Goal: Task Accomplishment & Management: Manage account settings

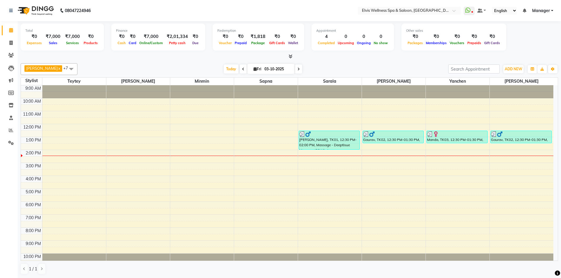
click at [252, 67] on span "Fri" at bounding box center [257, 69] width 11 height 4
select select "10"
select select "2025"
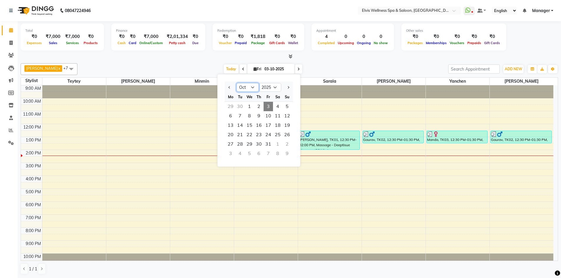
click at [251, 90] on select "Jan Feb Mar Apr May Jun Jul Aug Sep Oct Nov Dec" at bounding box center [248, 87] width 22 height 9
select select "9"
click at [237, 83] on select "Jan Feb Mar Apr May Jun Jul Aug Sep Oct Nov Dec" at bounding box center [248, 87] width 22 height 9
click at [233, 144] on span "29" at bounding box center [230, 144] width 9 height 9
type input "29-09-2025"
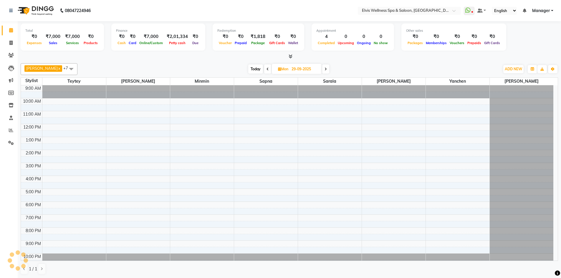
scroll to position [6, 0]
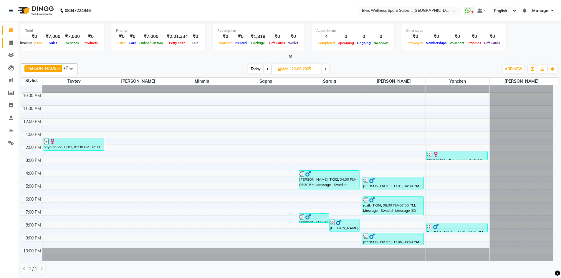
click at [13, 46] on span at bounding box center [11, 43] width 10 height 7
select select "service"
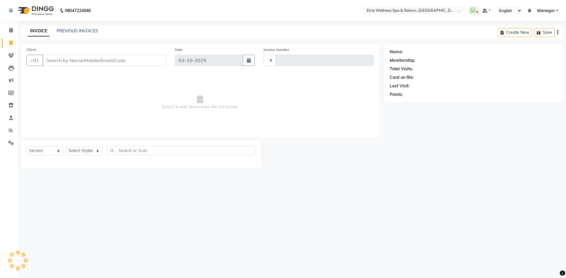
type input "1895"
select select "6269"
click at [62, 61] on input "Client" at bounding box center [103, 60] width 123 height 11
click at [65, 29] on link "PREVIOUS INVOICES" at bounding box center [78, 30] width 42 height 5
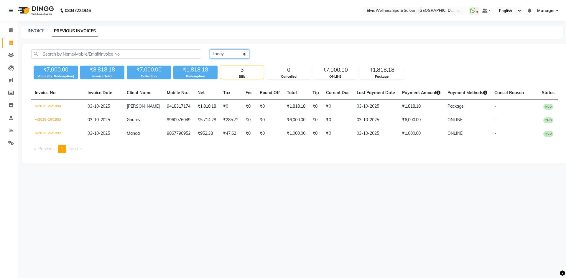
click at [239, 55] on select "Today Yesterday Custom Range" at bounding box center [229, 53] width 39 height 9
select select "range"
click at [210, 49] on select "Today Yesterday Custom Range" at bounding box center [229, 53] width 39 height 9
click at [325, 56] on input "03-10-2025" at bounding box center [321, 54] width 41 height 8
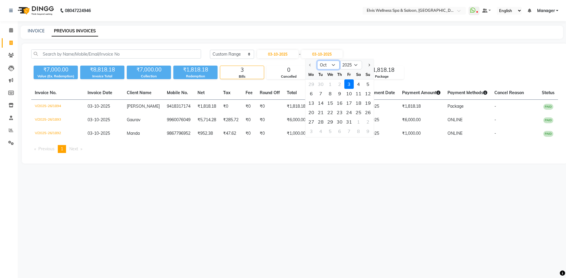
click at [332, 66] on select "Oct Nov Dec" at bounding box center [328, 65] width 22 height 9
click at [330, 121] on div "29" at bounding box center [329, 121] width 9 height 9
type input "29-10-2025"
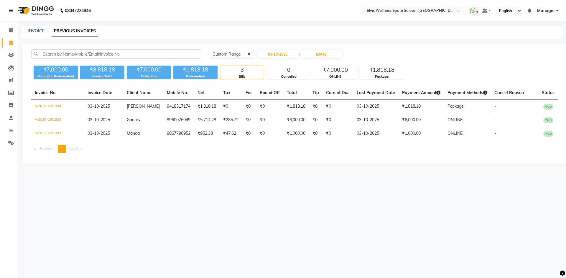
click at [383, 53] on div "Today Yesterday Custom Range 03-10-2025 - 29-10-2025" at bounding box center [384, 53] width 348 height 9
click at [291, 53] on input "03-10-2025" at bounding box center [277, 54] width 41 height 8
select select "10"
select select "2025"
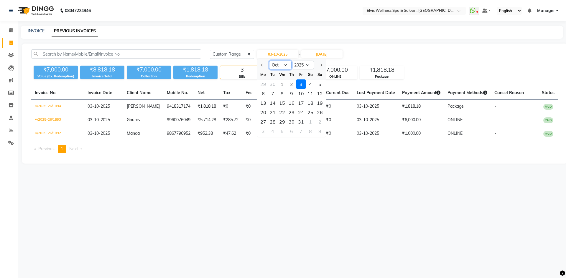
click at [287, 65] on select "Jan Feb Mar Apr May Jun Jul Aug Sep Oct Nov Dec" at bounding box center [280, 65] width 22 height 9
select select "9"
click at [269, 61] on select "Jan Feb Mar Apr May Jun Jul Aug Sep Oct Nov Dec" at bounding box center [280, 65] width 22 height 9
click at [264, 121] on div "29" at bounding box center [262, 121] width 9 height 9
type input "29-09-2025"
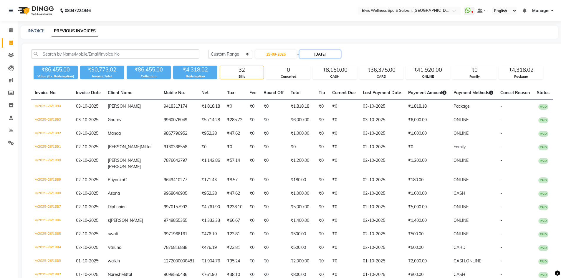
click at [325, 57] on input "29-10-2025" at bounding box center [320, 54] width 41 height 8
select select "10"
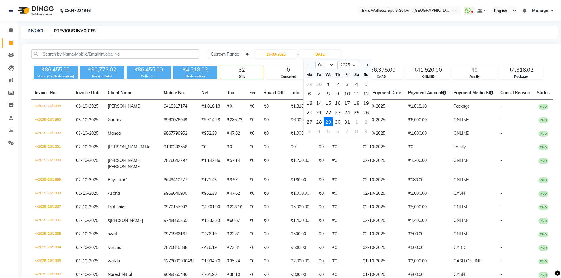
click at [330, 120] on div "29" at bounding box center [328, 121] width 9 height 9
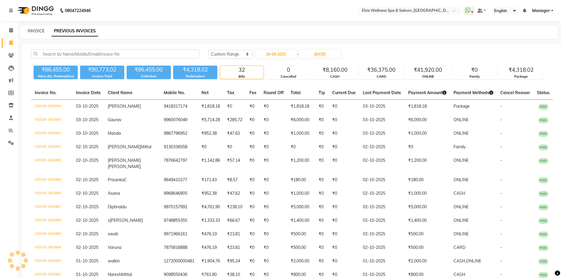
click at [330, 120] on td "₹0" at bounding box center [344, 120] width 31 height 14
click at [285, 54] on input "29-09-2025" at bounding box center [275, 54] width 41 height 8
select select "9"
select select "2025"
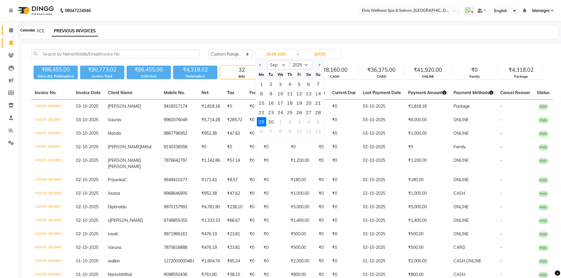
click at [9, 30] on icon at bounding box center [11, 30] width 4 height 4
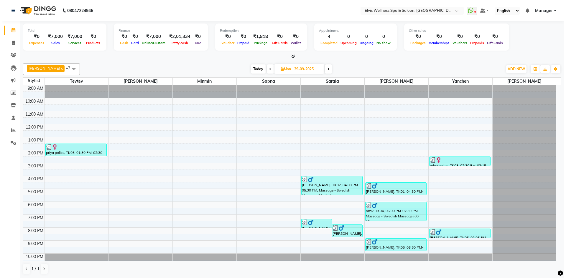
scroll to position [6, 0]
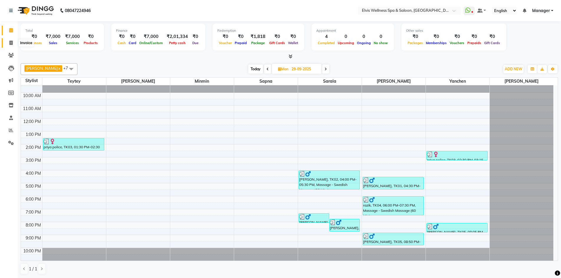
click at [11, 44] on icon at bounding box center [10, 43] width 3 height 4
select select "service"
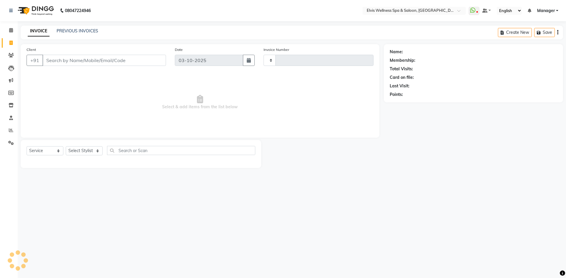
type input "1895"
select select "6269"
click at [89, 27] on div "INVOICE PREVIOUS INVOICES Create New Save" at bounding box center [292, 33] width 542 height 14
click at [92, 30] on link "PREVIOUS INVOICES" at bounding box center [78, 30] width 42 height 5
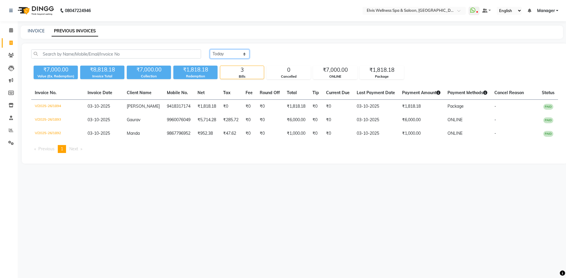
click at [239, 53] on select "Today Yesterday Custom Range" at bounding box center [229, 53] width 39 height 9
select select "range"
click at [210, 49] on select "Today Yesterday Custom Range" at bounding box center [229, 53] width 39 height 9
click at [277, 51] on input "03-10-2025" at bounding box center [277, 54] width 41 height 8
select select "10"
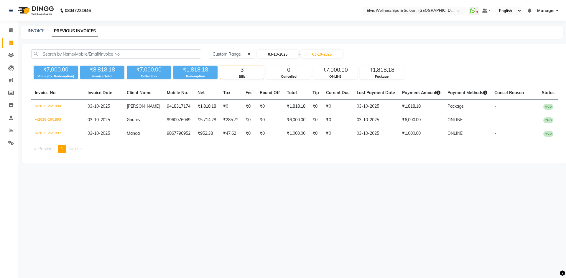
select select "2025"
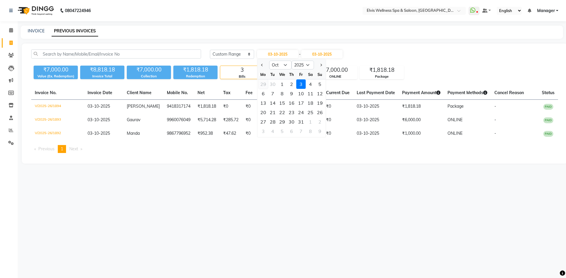
click at [261, 82] on div "29" at bounding box center [262, 84] width 9 height 9
type input "29-09-2025"
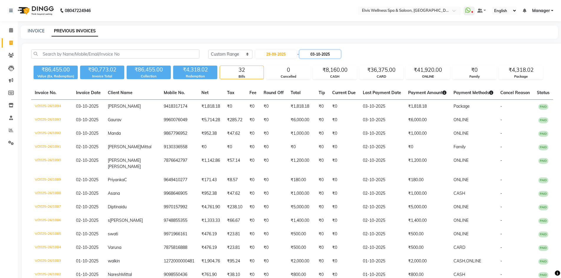
click at [322, 53] on input "03-10-2025" at bounding box center [320, 54] width 41 height 8
select select "10"
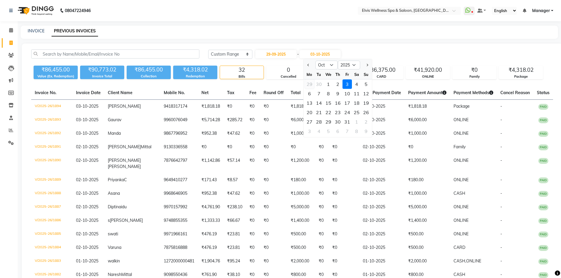
click at [310, 85] on div "29" at bounding box center [309, 84] width 9 height 9
type input "29-09-2025"
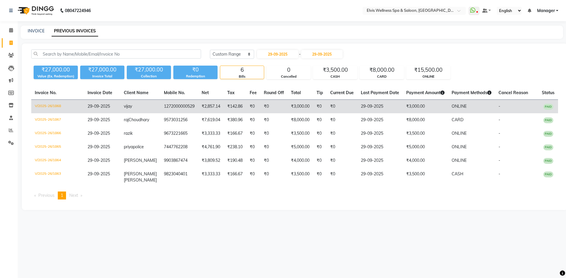
click at [275, 109] on td "₹0" at bounding box center [273, 107] width 27 height 14
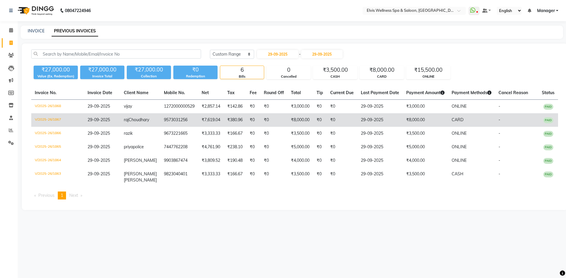
click at [211, 121] on td "₹7,619.04" at bounding box center [211, 120] width 26 height 14
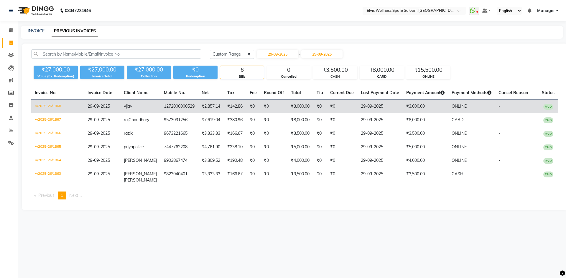
click at [326, 111] on td "₹0" at bounding box center [341, 107] width 31 height 14
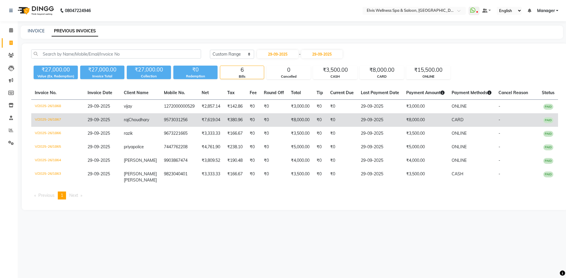
click at [100, 124] on td "29-09-2025" at bounding box center [102, 120] width 37 height 14
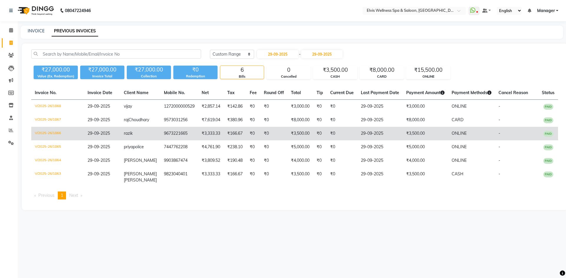
click at [150, 140] on td "razik" at bounding box center [140, 134] width 40 height 14
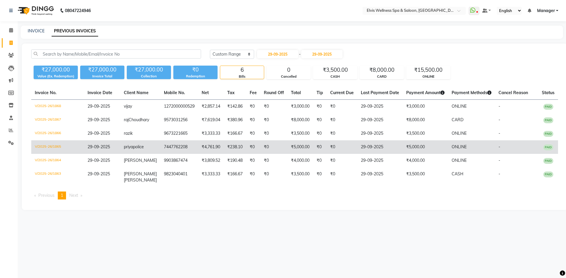
click at [105, 148] on td "29-09-2025" at bounding box center [102, 147] width 37 height 14
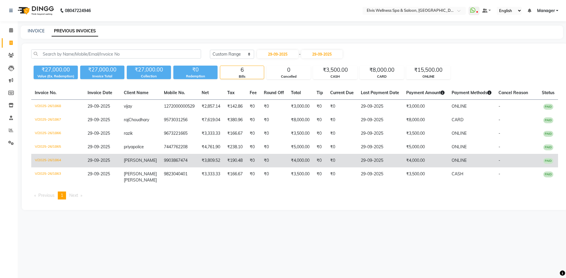
click at [160, 165] on td "9903867474" at bounding box center [179, 161] width 38 height 14
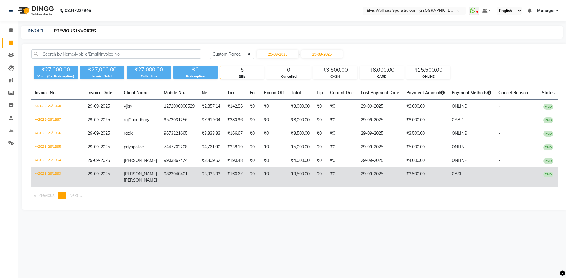
click at [134, 176] on td "Yatin Shah" at bounding box center [140, 177] width 40 height 19
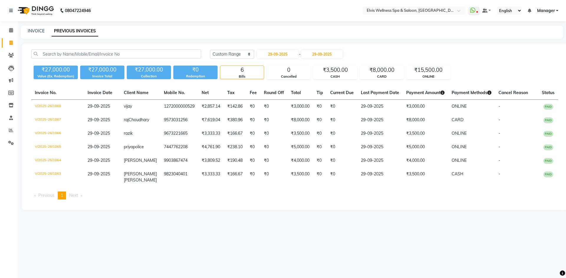
click at [78, 195] on span "Next page" at bounding box center [73, 195] width 9 height 5
click at [65, 197] on li "You're on page 1" at bounding box center [62, 196] width 8 height 8
click at [11, 31] on icon at bounding box center [11, 30] width 4 height 4
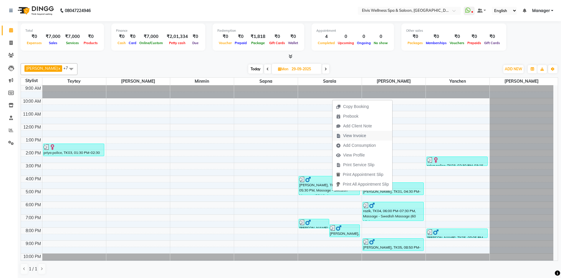
click at [349, 136] on span "View Invoice" at bounding box center [354, 136] width 23 height 6
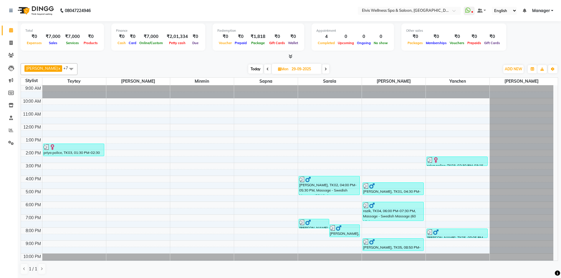
click at [248, 69] on span "Today" at bounding box center [255, 69] width 15 height 9
type input "03-10-2025"
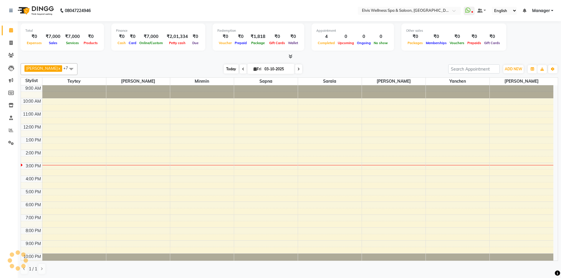
scroll to position [6, 0]
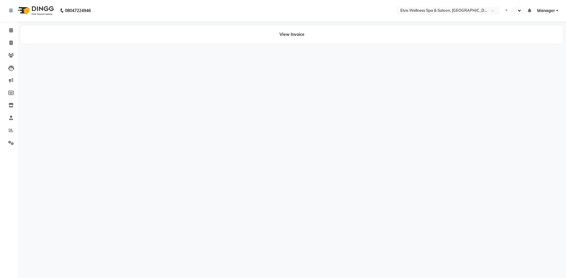
select select "en"
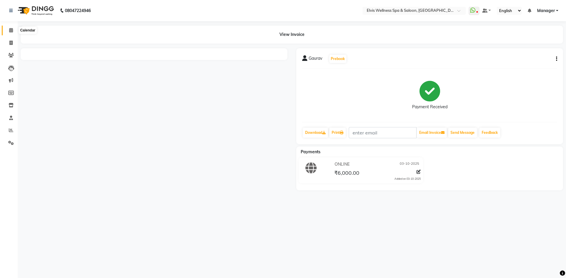
click at [9, 33] on span at bounding box center [11, 30] width 10 height 7
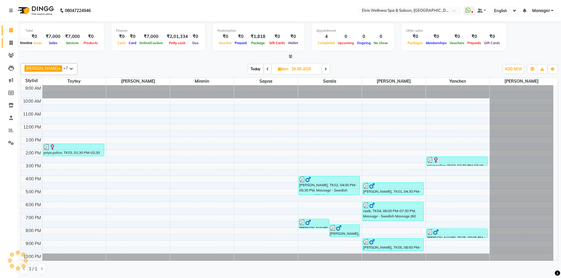
click at [10, 44] on icon at bounding box center [10, 43] width 3 height 4
select select "service"
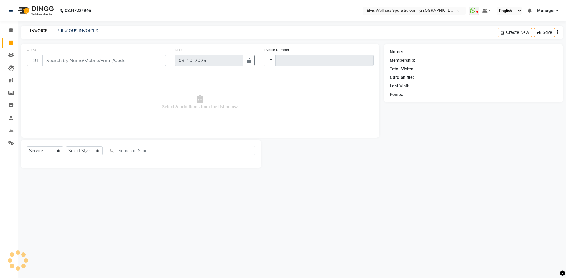
type input "1895"
select select "6269"
click at [90, 29] on link "PREVIOUS INVOICES" at bounding box center [78, 30] width 42 height 5
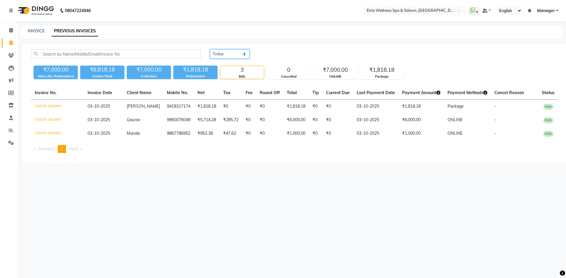
click at [238, 53] on select "Today Yesterday Custom Range" at bounding box center [229, 53] width 39 height 9
select select "range"
click at [210, 49] on select "Today Yesterday Custom Range" at bounding box center [229, 53] width 39 height 9
click at [280, 51] on input "03-10-2025" at bounding box center [277, 54] width 41 height 8
select select "10"
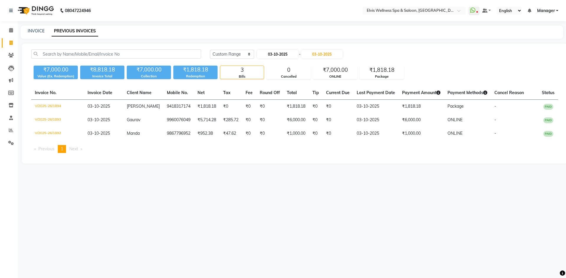
select select "2025"
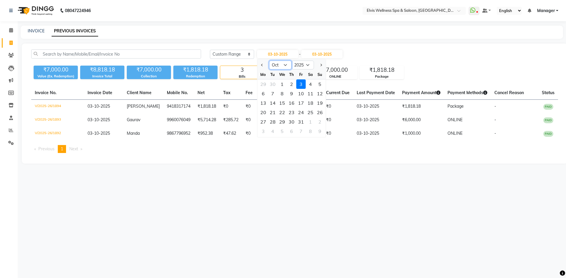
click at [287, 64] on select "Jan Feb Mar Apr May Jun Jul Aug Sep Oct Nov Dec" at bounding box center [280, 65] width 22 height 9
click at [260, 84] on div "29" at bounding box center [262, 84] width 9 height 9
type input "29-09-2025"
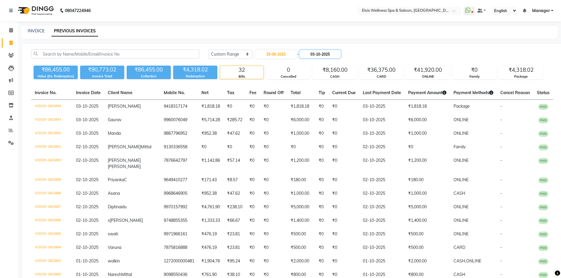
click at [318, 51] on input "03-10-2025" at bounding box center [320, 54] width 41 height 8
select select "10"
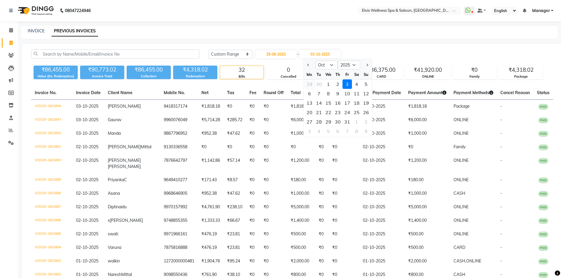
click at [309, 82] on div "29" at bounding box center [309, 84] width 9 height 9
type input "29-09-2025"
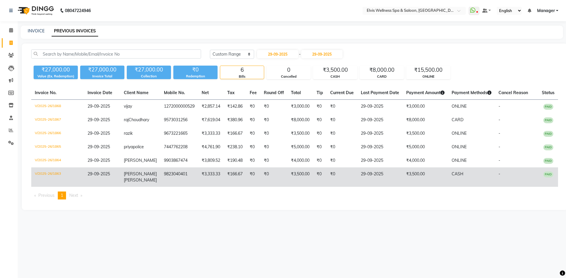
click at [207, 177] on td "₹3,333.33" at bounding box center [211, 177] width 26 height 19
click at [123, 178] on td "Yatin Shah" at bounding box center [140, 177] width 40 height 19
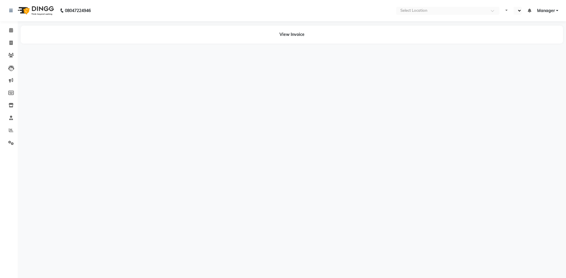
select select "en"
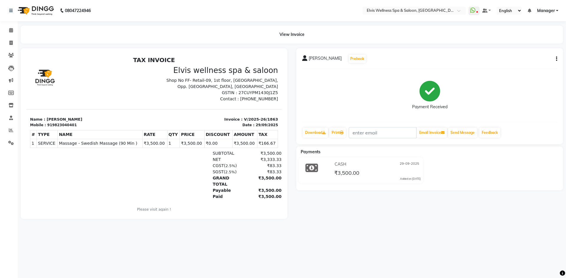
click at [293, 36] on div "View Invoice" at bounding box center [292, 35] width 542 height 18
click at [9, 32] on icon at bounding box center [11, 30] width 4 height 4
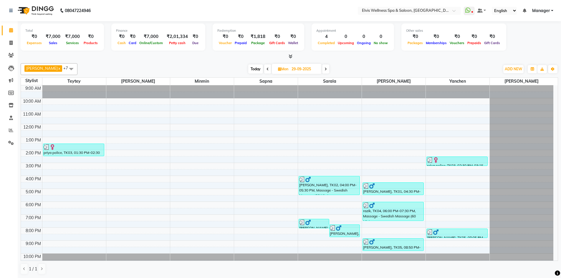
click at [282, 67] on span "Mon" at bounding box center [283, 69] width 13 height 4
select select "9"
select select "2025"
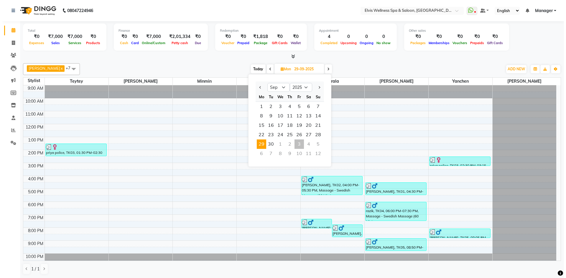
scroll to position [6, 0]
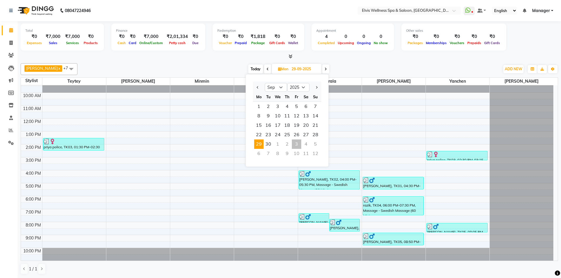
click at [346, 69] on div "Today Mon 29-09-2025 Jan Feb Mar Apr May Jun Jul Aug Sep Oct Nov Dec 2015 2016 …" at bounding box center [288, 69] width 416 height 9
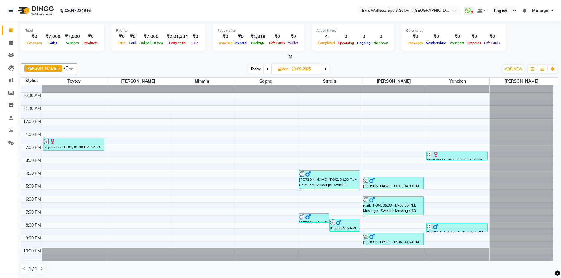
click at [346, 69] on div "Today Mon 29-09-2025" at bounding box center [288, 69] width 416 height 9
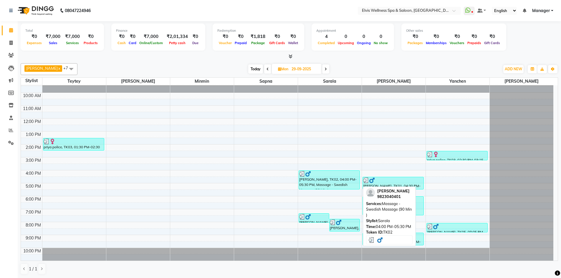
click at [325, 186] on div "Yatin Shah, TK02, 04:00 PM-05:30 PM, Massage - Swedish Massage (90 Min )" at bounding box center [329, 180] width 61 height 19
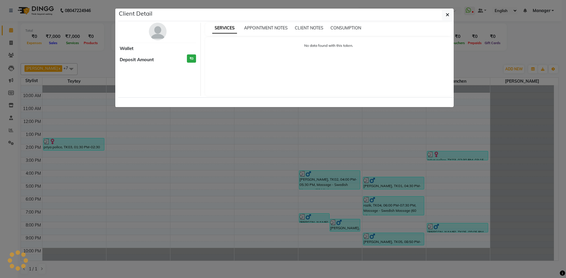
select select "3"
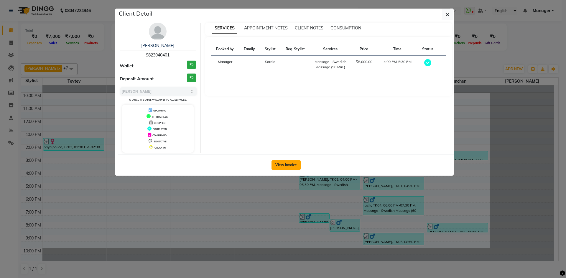
click at [292, 164] on button "View Invoice" at bounding box center [285, 165] width 29 height 9
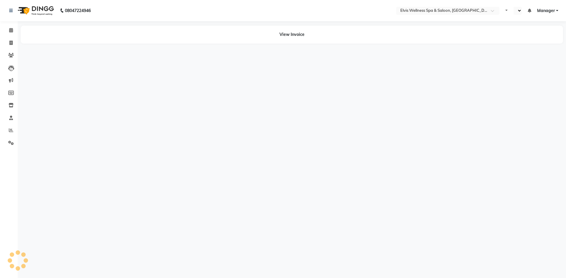
select select "en"
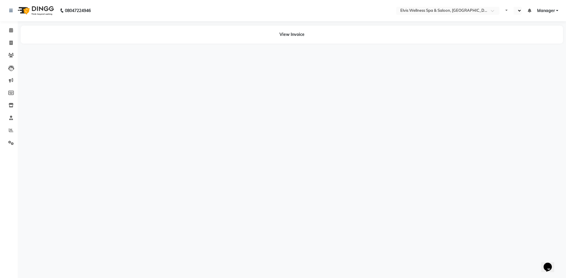
select select "en"
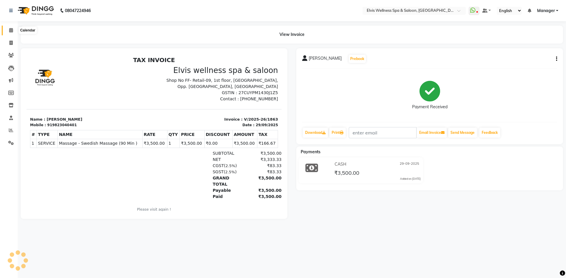
click at [10, 31] on icon at bounding box center [11, 30] width 4 height 4
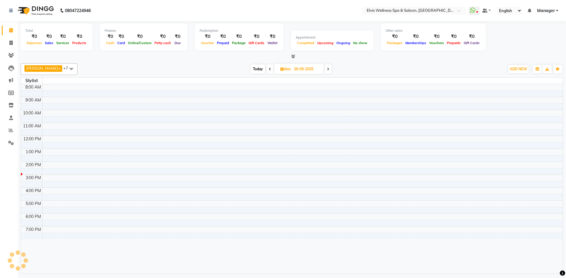
click at [250, 70] on span "Today" at bounding box center [257, 69] width 15 height 9
type input "03-10-2025"
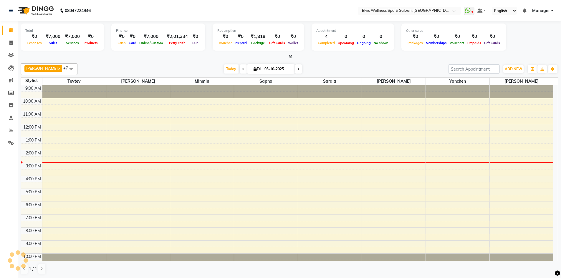
scroll to position [6, 0]
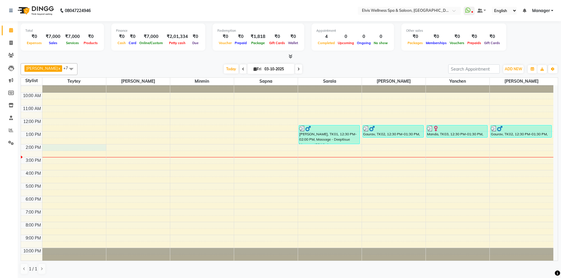
click at [62, 147] on div "9:00 AM 10:00 AM 11:00 AM 12:00 PM 1:00 PM 2:00 PM 3:00 PM 4:00 PM 5:00 PM 6:00…" at bounding box center [287, 170] width 533 height 181
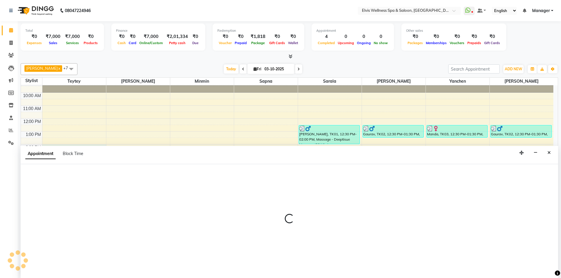
scroll to position [0, 0]
select select "46562"
select select "840"
select select "tentative"
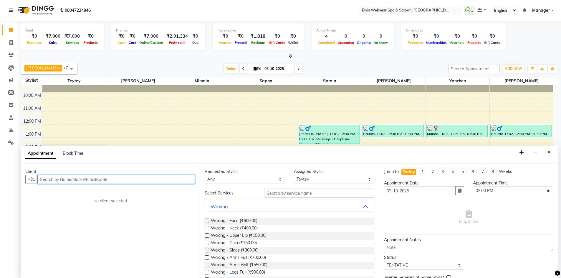
click at [80, 179] on input "text" at bounding box center [116, 179] width 158 height 9
type input "w"
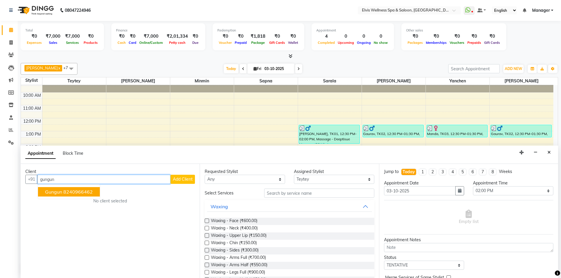
click at [84, 191] on ngb-highlight "8240966462" at bounding box center [77, 192] width 29 height 6
type input "8240966462"
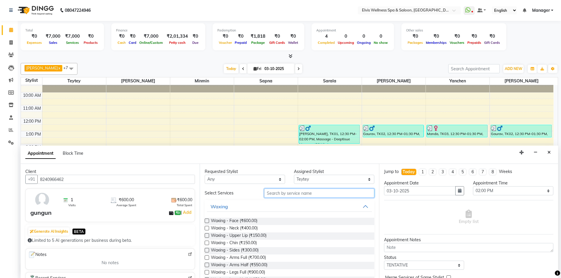
click at [286, 194] on input "text" at bounding box center [319, 193] width 110 height 9
click at [379, 276] on div "Jump to Today 1 2 3 4 5 6 7 8 Weeks Appointment Date 03-10-2025 Appointment Tim…" at bounding box center [468, 221] width 179 height 114
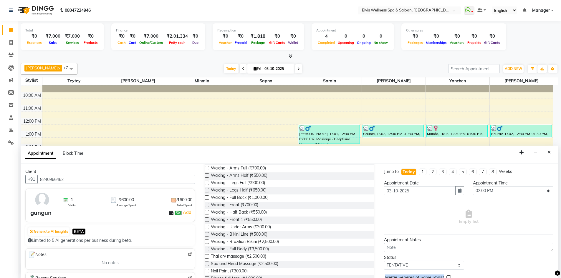
scroll to position [93, 0]
click at [206, 224] on label at bounding box center [207, 224] width 4 height 4
click at [206, 224] on input "checkbox" at bounding box center [207, 225] width 4 height 4
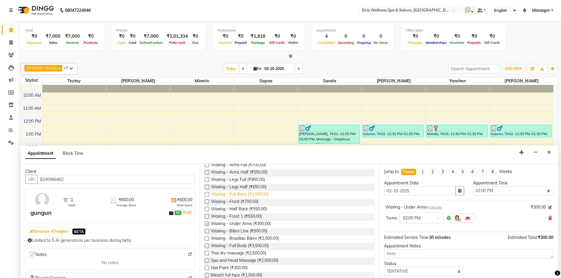
checkbox input "false"
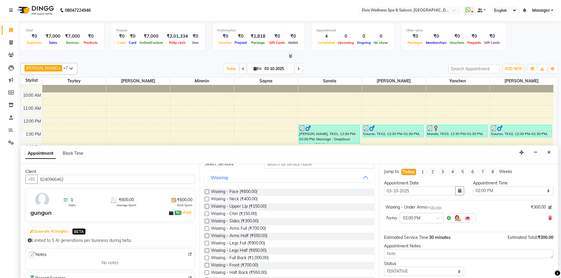
click at [206, 207] on label at bounding box center [207, 206] width 4 height 4
click at [206, 207] on input "checkbox" at bounding box center [207, 207] width 4 height 4
checkbox input "false"
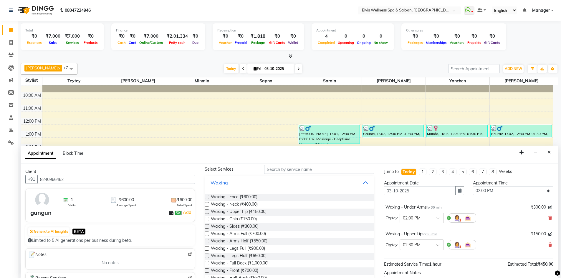
scroll to position [19, 0]
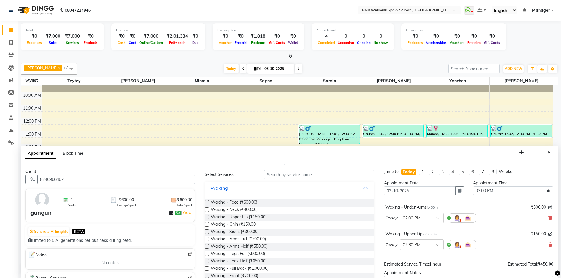
click at [374, 188] on div "Requested Stylist Any KP Staff Minmin Nora Rushikesh Sapna Sarala SUMITRA Teyte…" at bounding box center [289, 221] width 179 height 114
click at [374, 187] on div "Requested Stylist Any KP Staff Minmin Nora Rushikesh Sapna Sarala SUMITRA Teyte…" at bounding box center [289, 221] width 179 height 114
click at [374, 180] on div "Requested Stylist Any KP Staff Minmin Nora Rushikesh Sapna Sarala SUMITRA Teyte…" at bounding box center [289, 221] width 179 height 114
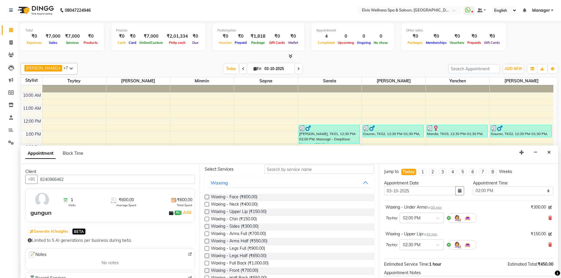
scroll to position [0, 0]
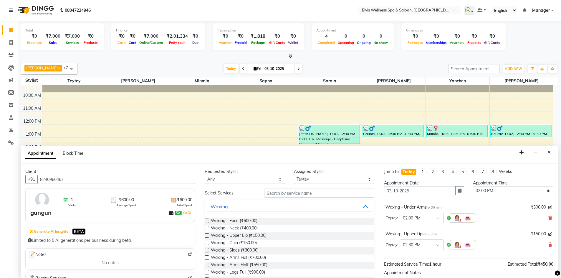
click at [206, 242] on label at bounding box center [207, 243] width 4 height 4
click at [206, 242] on input "checkbox" at bounding box center [207, 244] width 4 height 4
checkbox input "false"
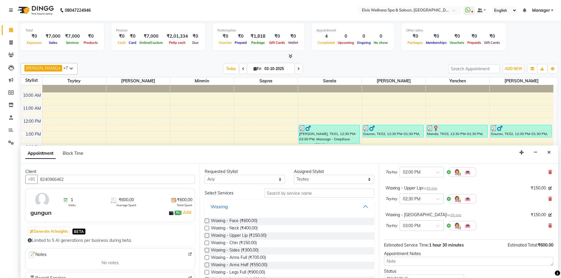
click at [360, 207] on button "Waxing" at bounding box center [289, 206] width 165 height 11
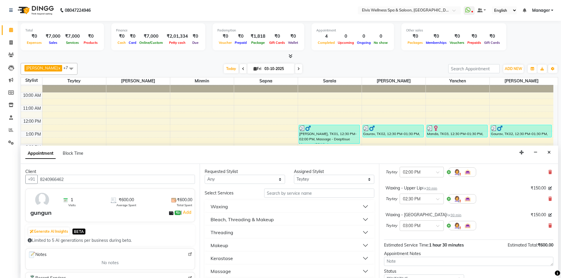
click at [360, 234] on button "Threading" at bounding box center [289, 232] width 165 height 11
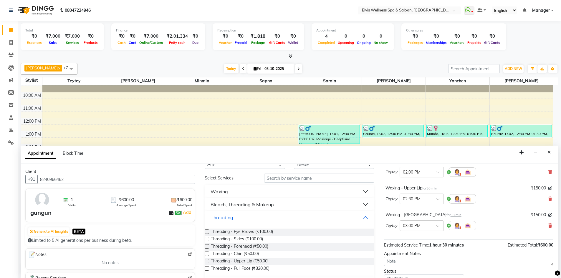
scroll to position [29, 0]
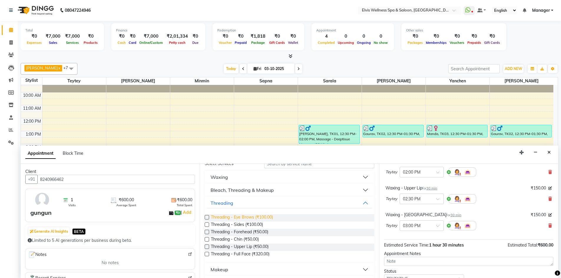
click at [257, 218] on span "Threading - Eye Brows (₹100.00)" at bounding box center [242, 217] width 62 height 7
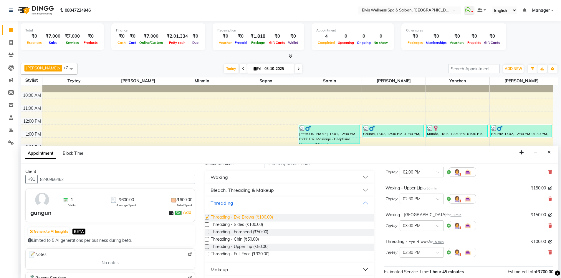
checkbox input "false"
click at [360, 203] on button "Threading" at bounding box center [289, 203] width 165 height 11
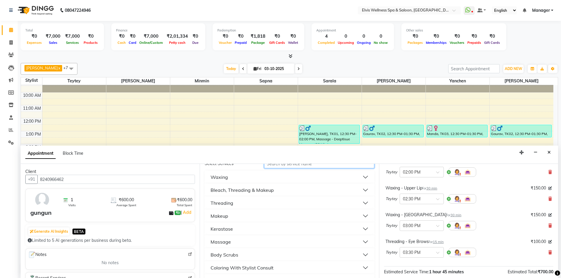
click at [295, 165] on input "text" at bounding box center [319, 163] width 110 height 9
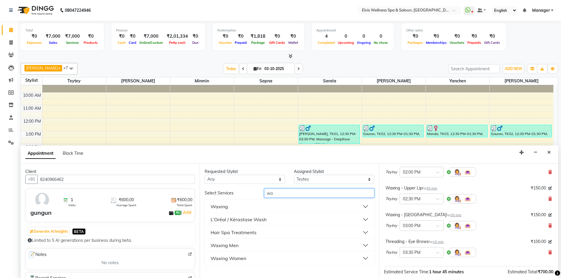
scroll to position [0, 0]
type input "w"
type input "blast"
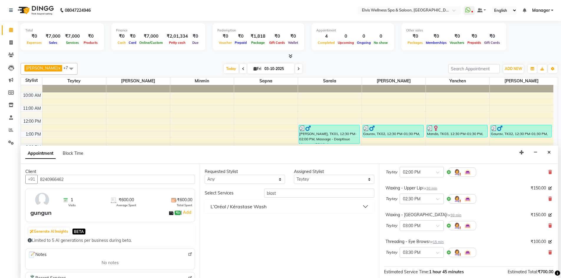
click at [334, 211] on button "L’Oréal / Kérastase Wash" at bounding box center [289, 206] width 165 height 11
click at [207, 222] on label at bounding box center [207, 221] width 4 height 4
click at [207, 222] on input "checkbox" at bounding box center [207, 222] width 4 height 4
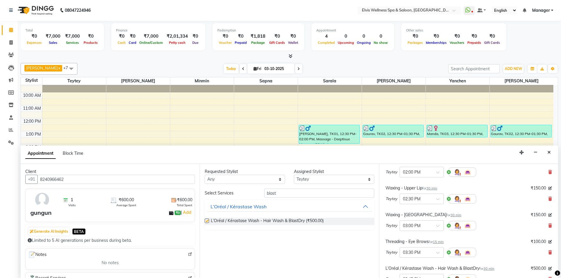
checkbox input "false"
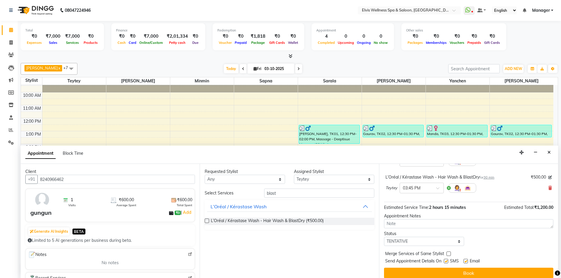
scroll to position [142, 0]
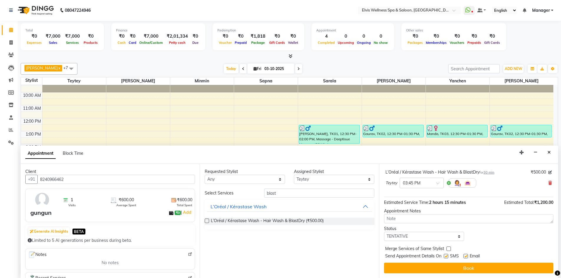
click at [446, 255] on label at bounding box center [446, 256] width 4 height 4
click at [446, 255] on input "checkbox" at bounding box center [446, 257] width 4 height 4
checkbox input "false"
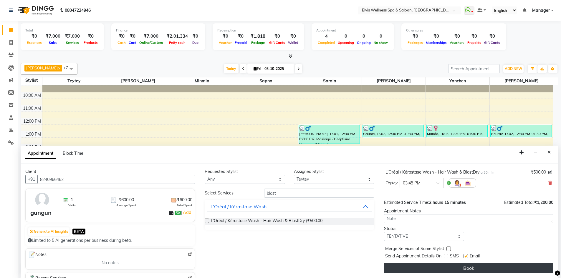
click at [450, 266] on button "Book" at bounding box center [468, 268] width 169 height 11
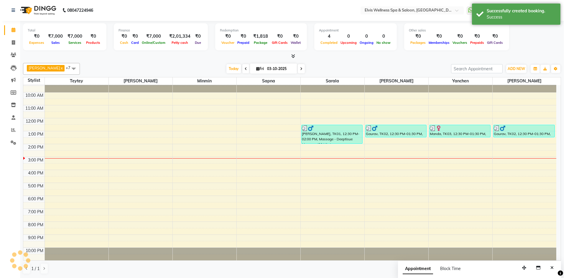
scroll to position [0, 0]
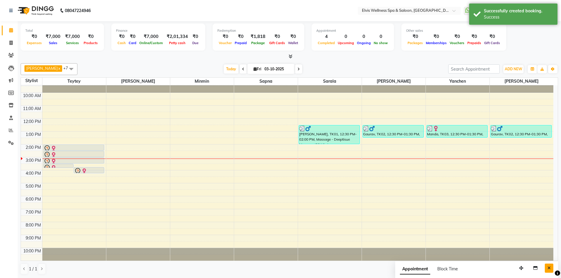
click at [551, 267] on button "Close" at bounding box center [549, 268] width 9 height 9
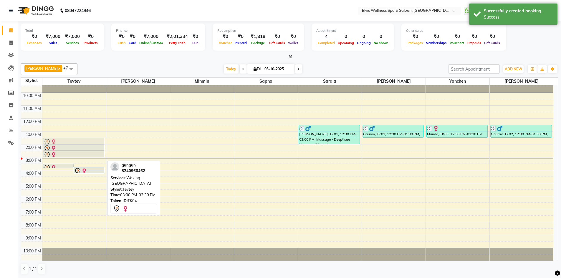
drag, startPoint x: 72, startPoint y: 160, endPoint x: 72, endPoint y: 139, distance: 20.9
click at [72, 139] on div "gungun, TK04, 03:30 PM-03:45 PM, Threading - Eye Brows gungun, TK04, 03:45 PM-0…" at bounding box center [74, 170] width 64 height 181
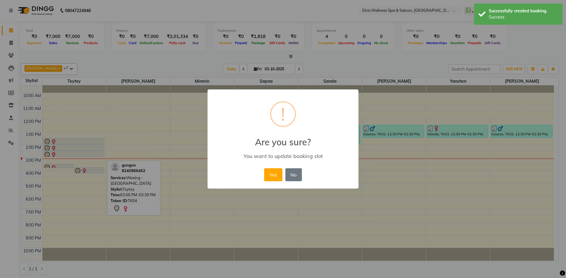
drag, startPoint x: 59, startPoint y: 166, endPoint x: 100, endPoint y: 155, distance: 41.6
click at [70, 133] on div "× ! Are you sure? You want to update booking slot Yes No No" at bounding box center [283, 139] width 566 height 278
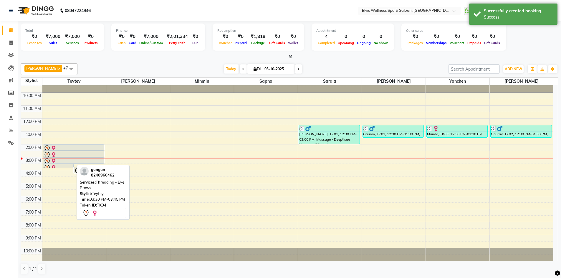
click at [63, 167] on div at bounding box center [58, 168] width 30 height 2
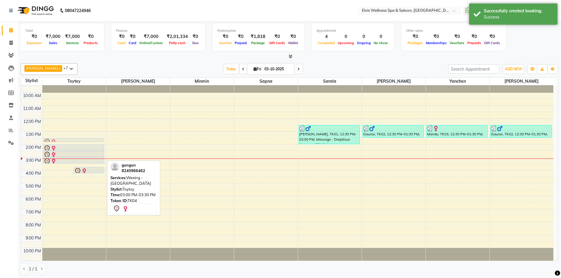
drag, startPoint x: 64, startPoint y: 165, endPoint x: 68, endPoint y: 140, distance: 24.7
click at [68, 140] on div "gungun, TK04, 03:30 PM-03:45 PM, Threading - Eye Brows gungun, TK04, 03:45 PM-0…" at bounding box center [74, 170] width 64 height 181
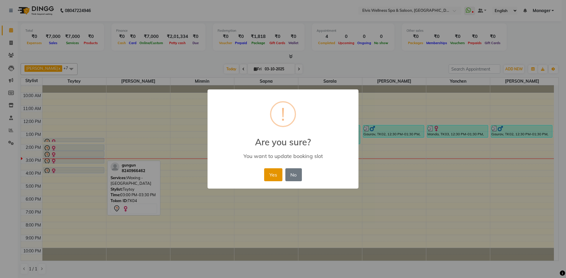
click at [273, 177] on button "Yes" at bounding box center [273, 174] width 18 height 13
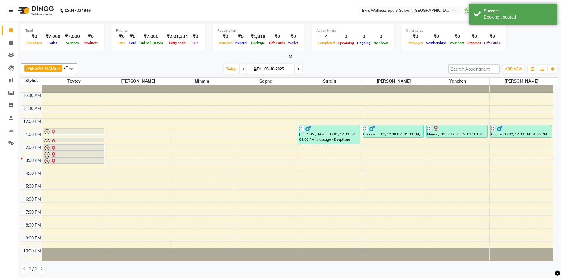
drag, startPoint x: 56, startPoint y: 169, endPoint x: 62, endPoint y: 130, distance: 40.0
click at [62, 130] on div "gungun, TK04, 01:30 PM-01:45 PM, Threading - Eye Brows gungun, TK04, 02:00 PM-0…" at bounding box center [74, 170] width 64 height 181
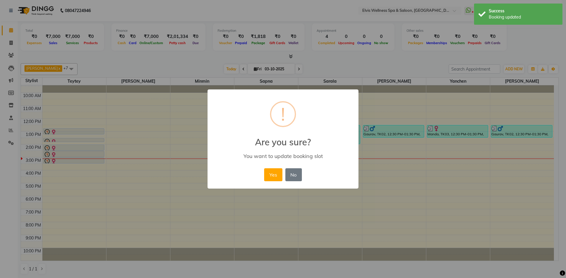
drag, startPoint x: 60, startPoint y: 161, endPoint x: 64, endPoint y: 125, distance: 36.4
click at [64, 125] on div "× ! Are you sure? You want to update booking slot Yes No No" at bounding box center [283, 139] width 566 height 278
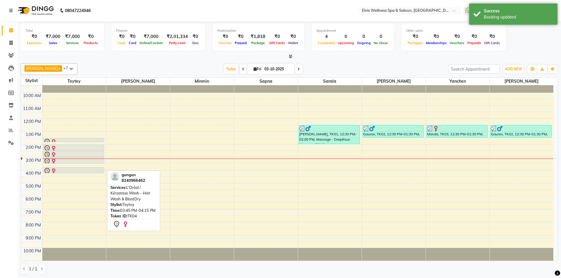
click at [62, 172] on div at bounding box center [73, 173] width 61 height 2
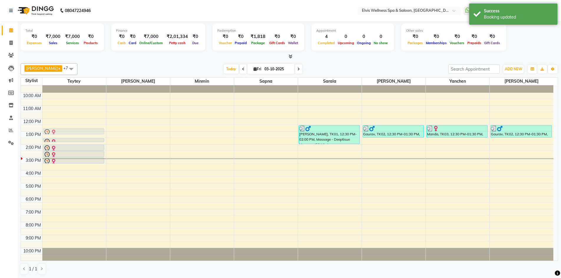
drag, startPoint x: 62, startPoint y: 170, endPoint x: 64, endPoint y: 131, distance: 38.9
click at [64, 131] on div "gungun, TK04, 01:30 PM-01:45 PM, Threading - Eye Brows gungun, TK04, 02:00 PM-0…" at bounding box center [74, 170] width 64 height 181
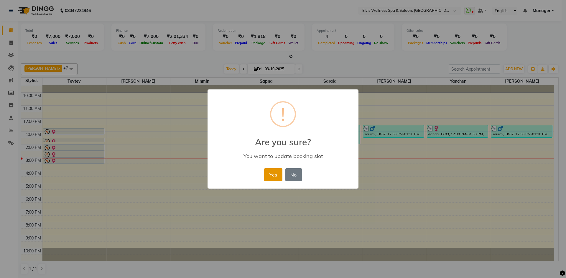
click at [268, 178] on button "Yes" at bounding box center [273, 174] width 18 height 13
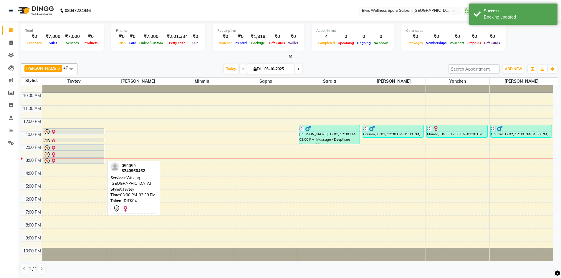
click at [100, 163] on div at bounding box center [73, 163] width 61 height 2
drag, startPoint x: 98, startPoint y: 161, endPoint x: 98, endPoint y: 121, distance: 40.1
click at [98, 121] on div "gungun, TK04, 12:45 PM-01:15 PM, L’Oréal / Kérastase Wash - Hair Wash & BlastDr…" at bounding box center [74, 170] width 64 height 181
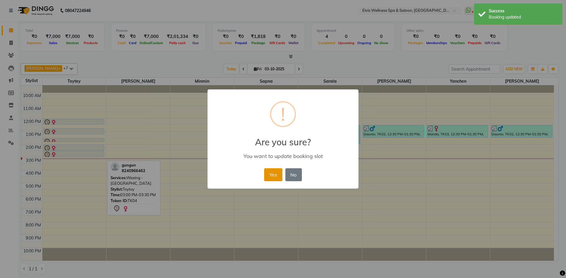
click at [272, 172] on button "Yes" at bounding box center [273, 174] width 18 height 13
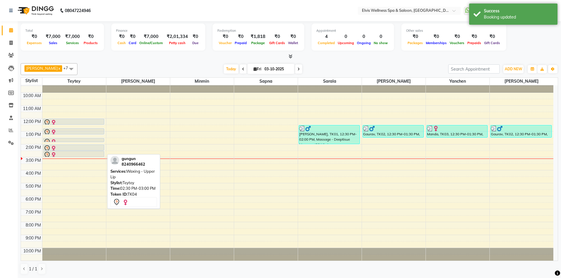
click at [64, 155] on div at bounding box center [74, 155] width 60 height 7
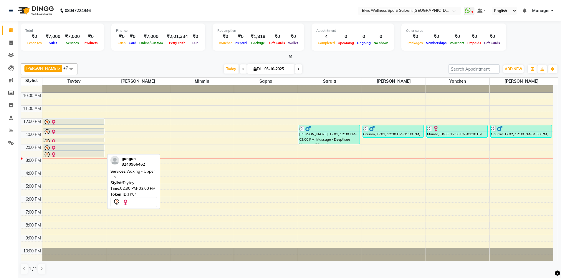
click at [66, 155] on div at bounding box center [74, 155] width 60 height 7
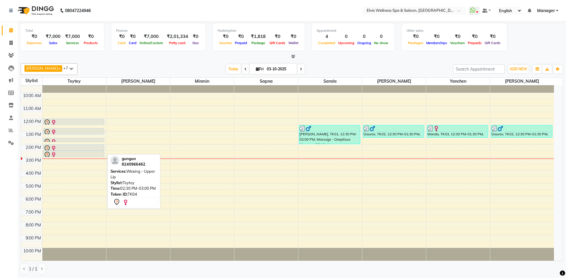
select select "7"
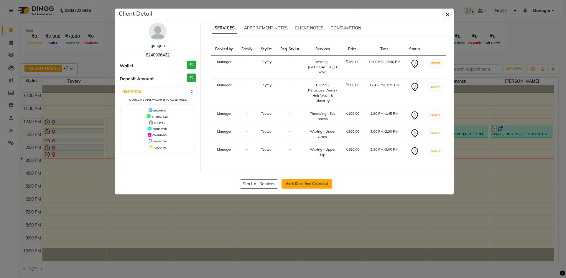
click at [299, 179] on button "Mark Done And Checkout" at bounding box center [306, 183] width 50 height 9
select select "service"
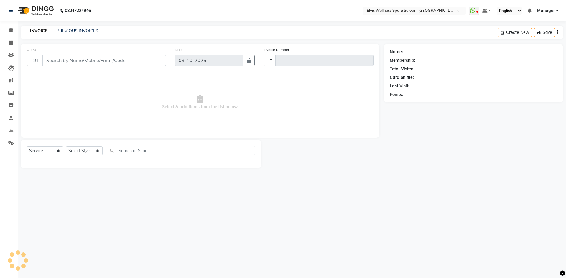
type input "1895"
select select "6269"
type input "8240966462"
select select "46562"
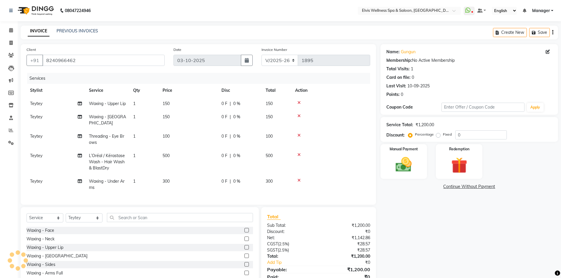
click at [299, 118] on icon at bounding box center [298, 116] width 3 height 4
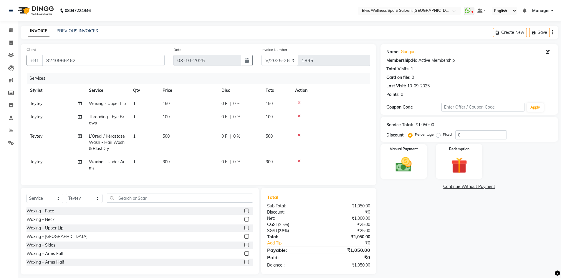
click at [170, 165] on span "300" at bounding box center [166, 161] width 7 height 5
select select "46562"
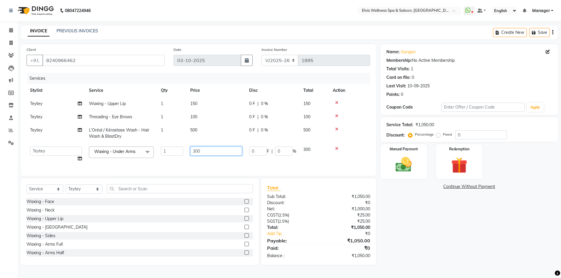
click at [209, 152] on input "300" at bounding box center [216, 151] width 52 height 9
type input "350"
click at [197, 163] on td "350" at bounding box center [216, 154] width 59 height 22
select select "46562"
click at [404, 168] on img at bounding box center [403, 164] width 27 height 19
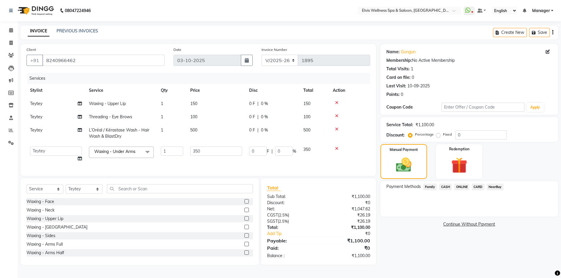
click at [459, 189] on span "ONLINE" at bounding box center [461, 187] width 15 height 7
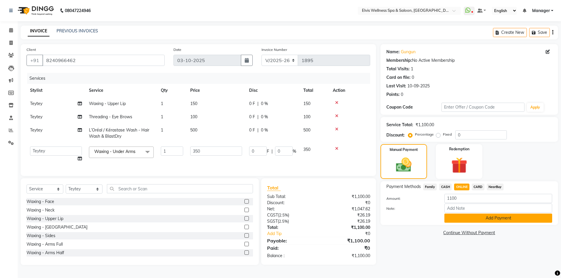
click at [474, 217] on button "Add Payment" at bounding box center [498, 218] width 108 height 9
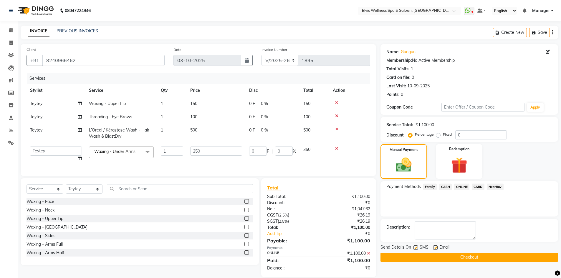
click at [415, 247] on label at bounding box center [416, 248] width 4 height 4
click at [415, 247] on input "checkbox" at bounding box center [416, 248] width 4 height 4
checkbox input "false"
click at [416, 255] on button "Checkout" at bounding box center [470, 257] width 178 height 9
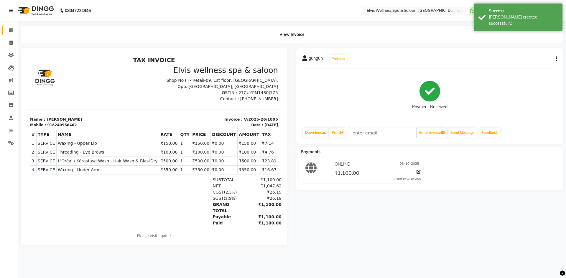
click at [11, 34] on link "Calendar" at bounding box center [9, 31] width 14 height 10
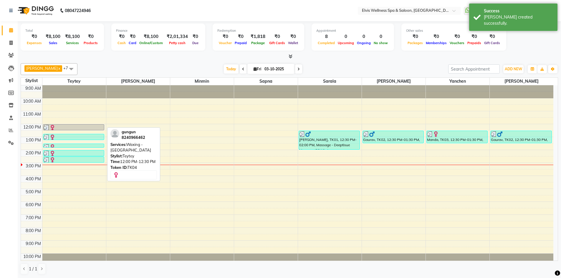
click at [67, 128] on div at bounding box center [74, 128] width 60 height 6
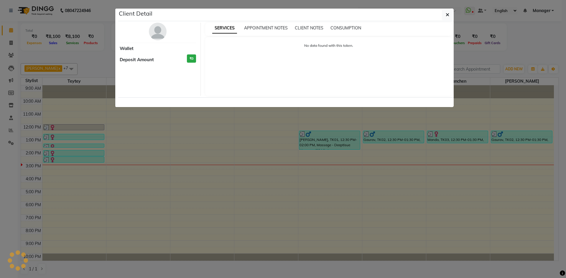
select select "3"
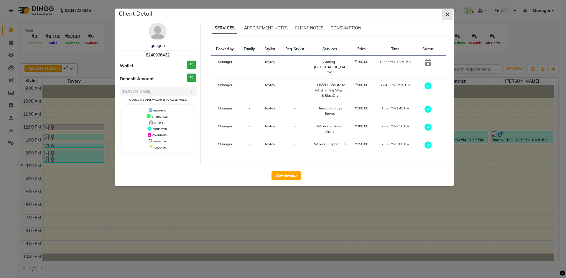
click at [447, 18] on button "button" at bounding box center [447, 14] width 11 height 11
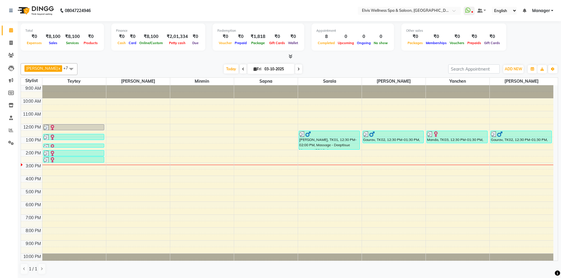
click at [444, 160] on div "9:00 AM 10:00 AM 11:00 AM 12:00 PM 1:00 PM 2:00 PM 3:00 PM 4:00 PM 5:00 PM 6:00…" at bounding box center [287, 175] width 533 height 181
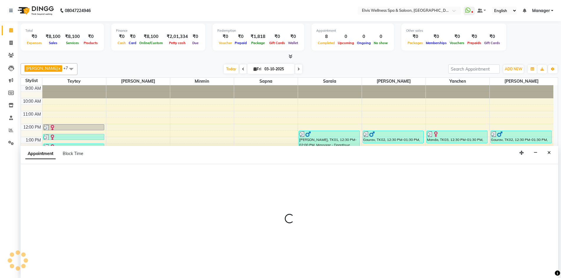
scroll to position [0, 0]
select select "46456"
select select "870"
select select "tentative"
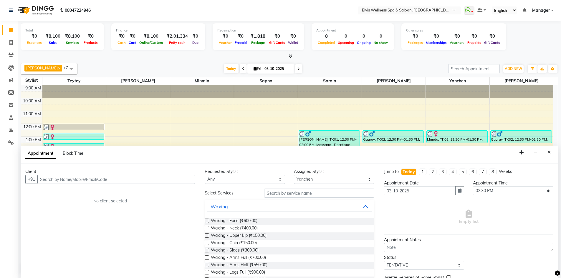
click at [131, 180] on input "text" at bounding box center [116, 179] width 158 height 9
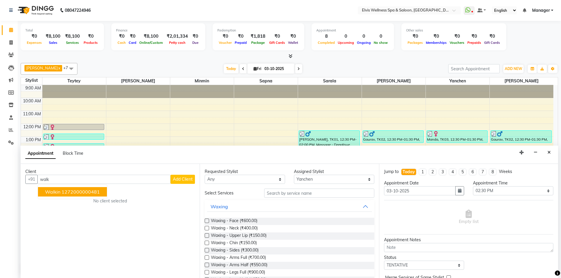
click at [74, 192] on ngb-highlight "1272000000481" at bounding box center [81, 192] width 38 height 6
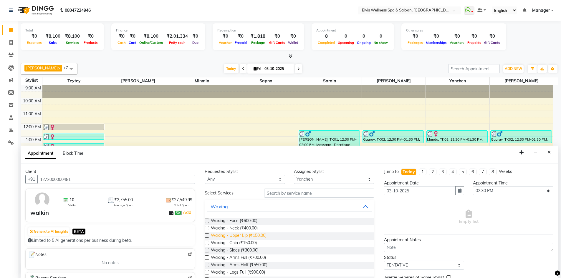
type input "1272000000481"
click at [248, 235] on span "Waxing - Upper Lip (₹150.00)" at bounding box center [239, 236] width 56 height 7
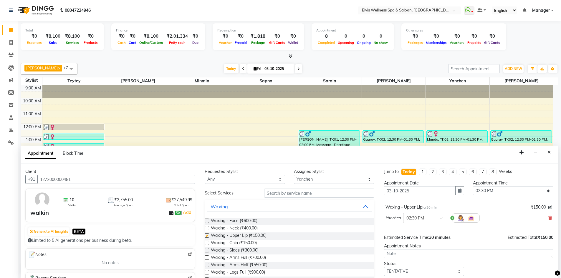
checkbox input "false"
click at [362, 208] on button "Waxing" at bounding box center [289, 206] width 165 height 11
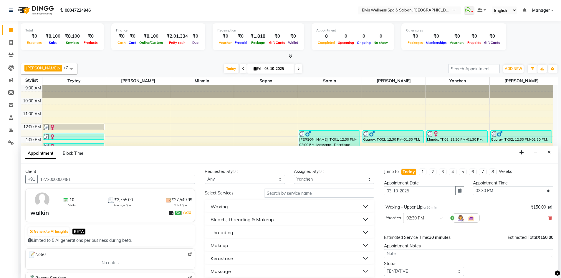
click at [243, 235] on button "Threading" at bounding box center [289, 232] width 165 height 11
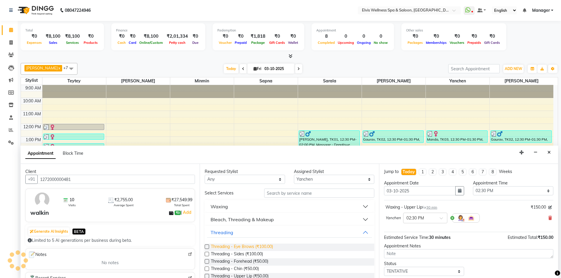
click at [240, 245] on span "Threading - Eye Brows (₹100.00)" at bounding box center [242, 247] width 62 height 7
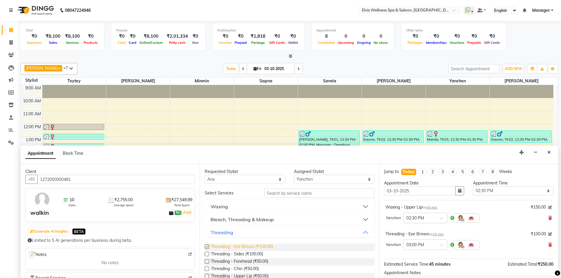
checkbox input "false"
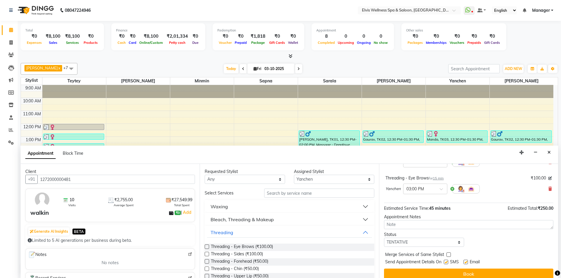
scroll to position [62, 0]
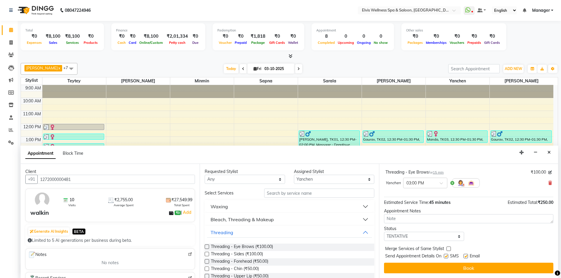
click at [445, 257] on label at bounding box center [446, 256] width 4 height 4
click at [445, 257] on input "checkbox" at bounding box center [446, 257] width 4 height 4
checkbox input "false"
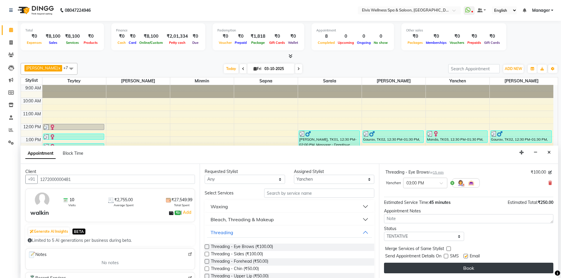
click at [436, 271] on button "Book" at bounding box center [468, 268] width 169 height 11
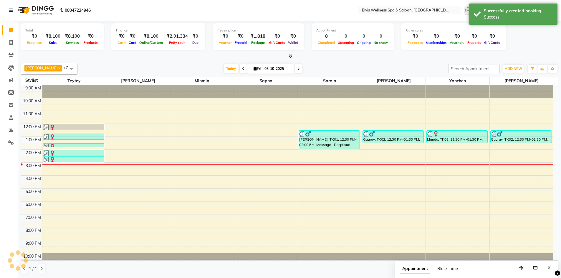
scroll to position [0, 0]
drag, startPoint x: 457, startPoint y: 165, endPoint x: 457, endPoint y: 156, distance: 8.5
click at [455, 152] on div "Manda, TK03, 12:30 PM-01:30 PM, Hands & Feet Men - Premium Pedicure walkin, TK0…" at bounding box center [458, 175] width 64 height 181
select select "46456"
select select "840"
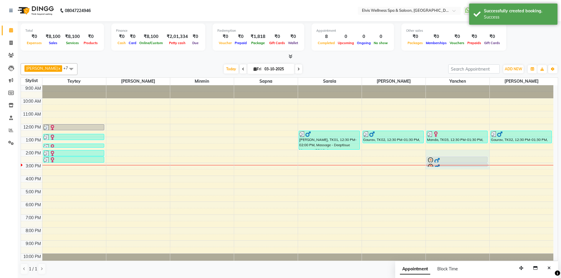
select select "tentative"
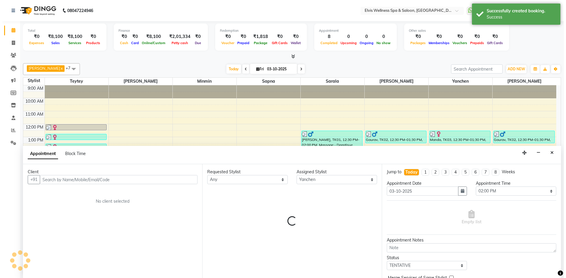
scroll to position [0, 0]
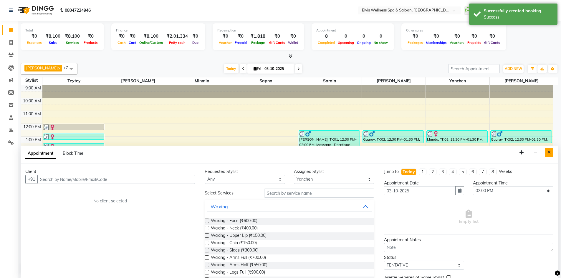
click at [551, 151] on button "Close" at bounding box center [549, 152] width 9 height 9
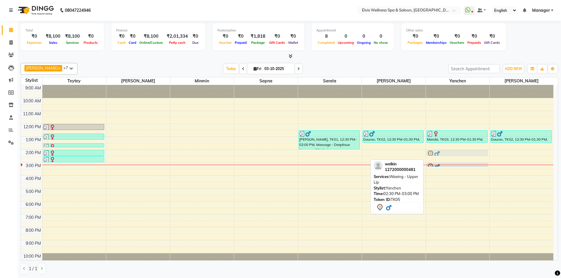
drag, startPoint x: 452, startPoint y: 159, endPoint x: 452, endPoint y: 155, distance: 4.4
click at [452, 151] on div "Manda, TK03, 12:30 PM-01:30 PM, Hands & Feet Men - Premium Pedicure walkin, TK0…" at bounding box center [458, 175] width 64 height 181
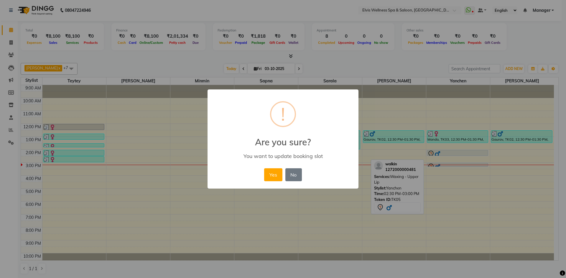
drag, startPoint x: 454, startPoint y: 164, endPoint x: 454, endPoint y: 159, distance: 4.5
click at [454, 159] on div "× ! Are you sure? You want to update booking slot Yes No No" at bounding box center [283, 139] width 566 height 278
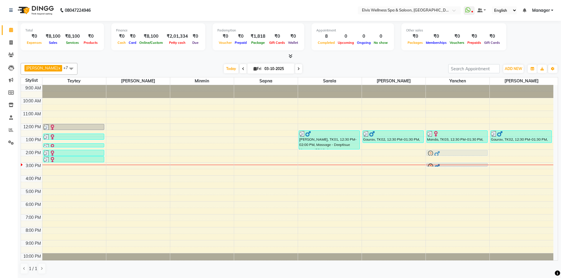
drag, startPoint x: 457, startPoint y: 157, endPoint x: 456, endPoint y: 149, distance: 8.7
click at [456, 149] on div "9:00 AM 10:00 AM 11:00 AM 12:00 PM 1:00 PM 2:00 PM 3:00 PM 4:00 PM 5:00 PM 6:00…" at bounding box center [287, 175] width 533 height 181
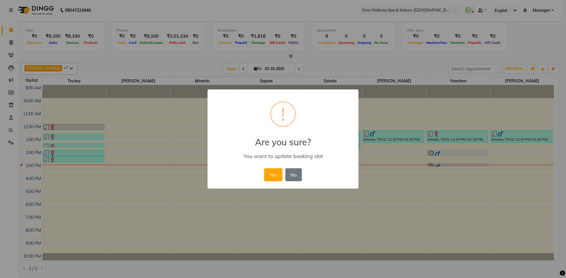
click at [461, 165] on div "× ! Are you sure? You want to update booking slot Yes No No" at bounding box center [283, 139] width 566 height 278
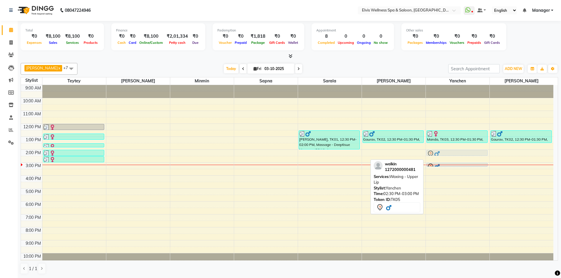
drag, startPoint x: 460, startPoint y: 159, endPoint x: 458, endPoint y: 156, distance: 3.7
click at [454, 150] on div "Manda, TK03, 12:30 PM-01:30 PM, Hands & Feet Men - Premium Pedicure walkin, TK0…" at bounding box center [458, 175] width 64 height 181
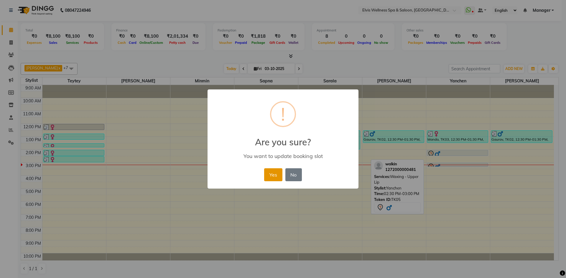
click at [275, 169] on button "Yes" at bounding box center [273, 174] width 18 height 13
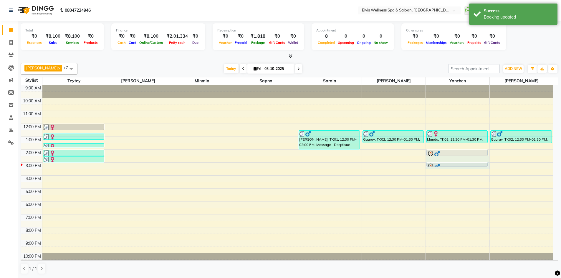
click at [467, 160] on div "Manda, TK03, 12:30 PM-01:30 PM, Hands & Feet Men - Premium Pedicure walkin, TK0…" at bounding box center [458, 175] width 64 height 181
select select "46456"
select select "870"
select select "tentative"
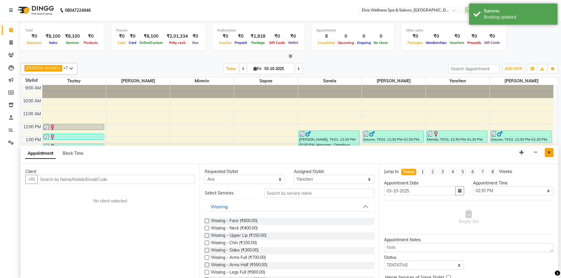
click at [551, 156] on button "Close" at bounding box center [549, 152] width 9 height 9
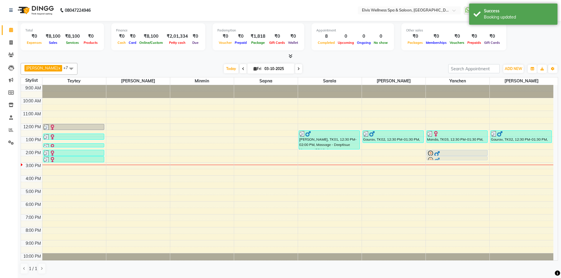
click at [467, 159] on div "Manda, TK03, 12:30 PM-01:30 PM, Hands & Feet Men - Premium Pedicure walkin, TK0…" at bounding box center [458, 175] width 64 height 181
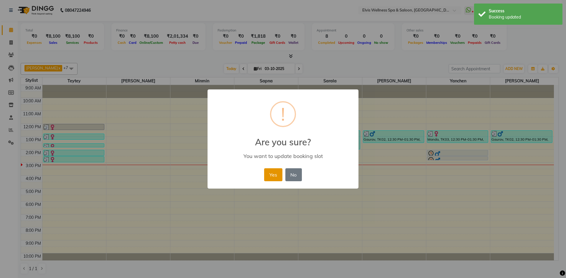
click at [270, 173] on button "Yes" at bounding box center [273, 174] width 18 height 13
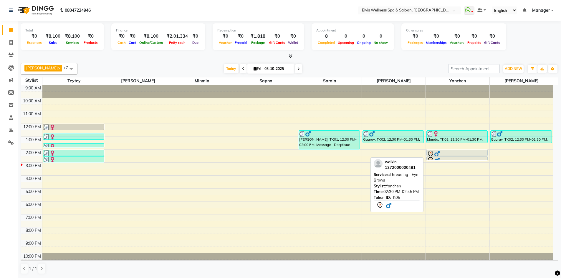
click at [468, 157] on div at bounding box center [457, 160] width 60 height 7
select select "7"
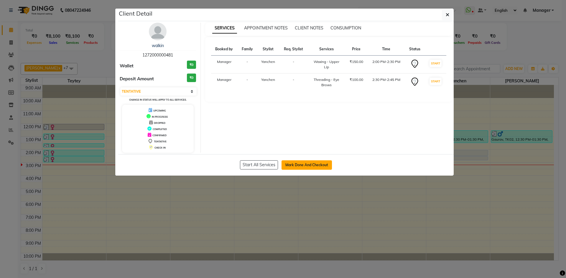
click at [325, 164] on button "Mark Done And Checkout" at bounding box center [306, 165] width 50 height 9
select select "service"
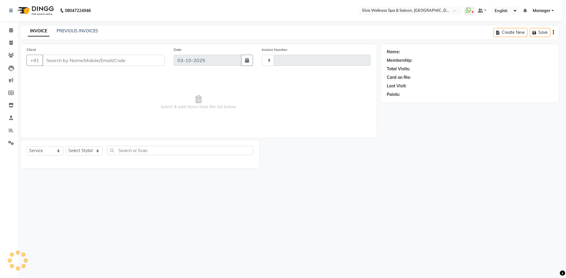
type input "1896"
select select "6269"
type input "1272000000481"
select select "46456"
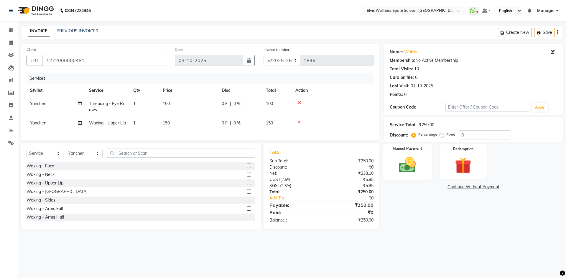
click at [417, 159] on img at bounding box center [406, 164] width 27 height 19
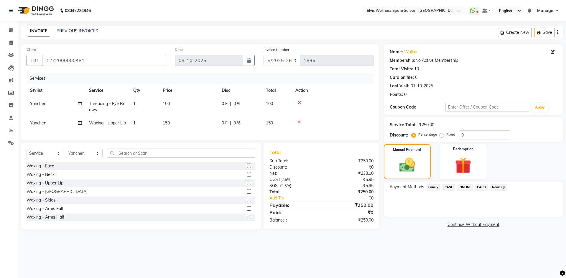
click at [470, 187] on span "ONLINE" at bounding box center [464, 187] width 15 height 7
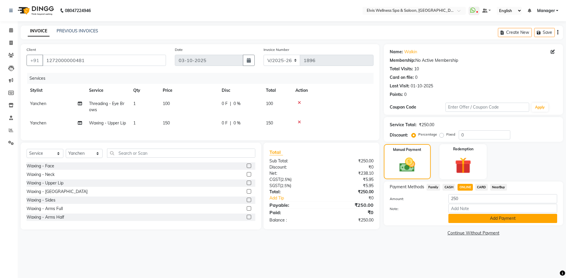
click at [471, 217] on button "Add Payment" at bounding box center [502, 218] width 109 height 9
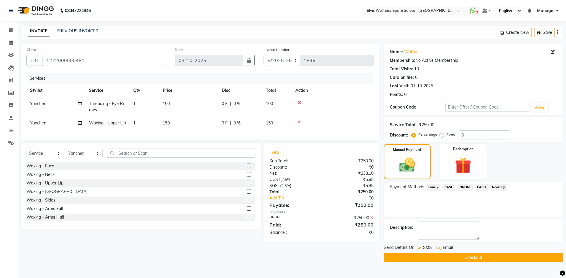
click at [419, 247] on label at bounding box center [418, 248] width 4 height 4
click at [419, 247] on input "checkbox" at bounding box center [418, 249] width 4 height 4
checkbox input "false"
click at [422, 257] on button "Checkout" at bounding box center [472, 257] width 179 height 9
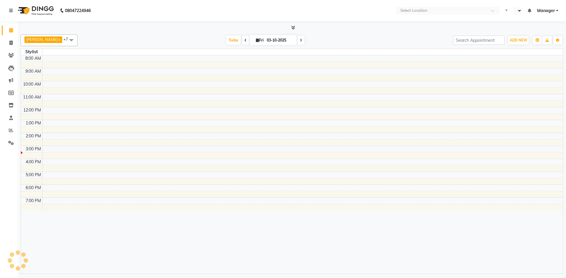
select select "en"
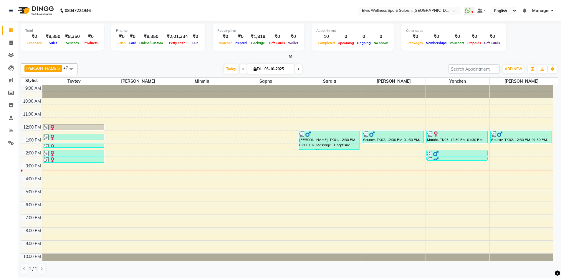
click at [56, 166] on div "9:00 AM 10:00 AM 11:00 AM 12:00 PM 1:00 PM 2:00 PM 3:00 PM 4:00 PM 5:00 PM 6:00…" at bounding box center [287, 175] width 533 height 181
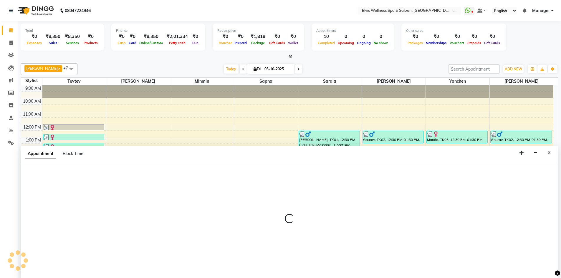
scroll to position [0, 0]
select select "46562"
select select "tentative"
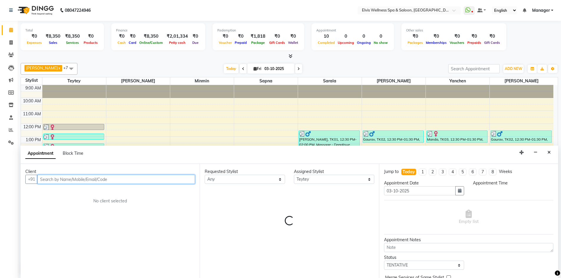
select select "900"
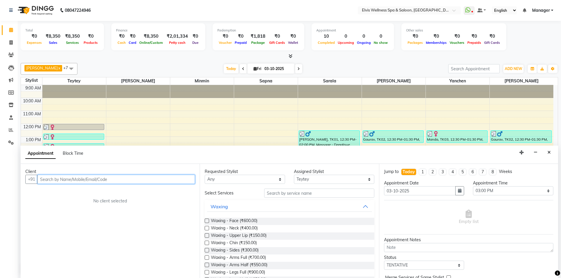
click at [63, 179] on input "text" at bounding box center [116, 179] width 158 height 9
paste input "9076484674"
type input "9076484674"
click at [175, 179] on span "Add Client" at bounding box center [183, 179] width 20 height 5
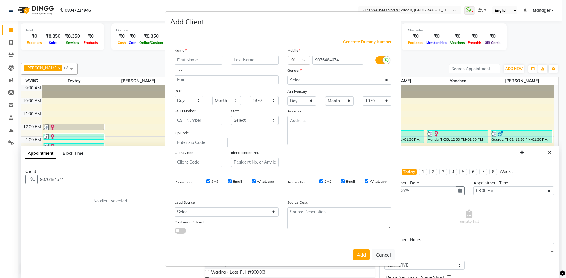
click at [186, 61] on input "text" at bounding box center [198, 60] width 48 height 9
type input "Somya"
click at [297, 82] on select "Select [DEMOGRAPHIC_DATA] [DEMOGRAPHIC_DATA] Other Prefer Not To Say" at bounding box center [339, 80] width 104 height 9
select select "[DEMOGRAPHIC_DATA]"
click at [287, 76] on select "Select [DEMOGRAPHIC_DATA] [DEMOGRAPHIC_DATA] Other Prefer Not To Say" at bounding box center [339, 80] width 104 height 9
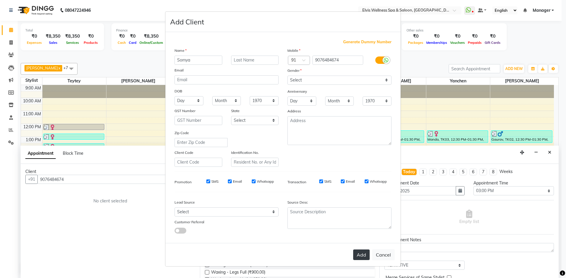
click at [360, 255] on button "Add" at bounding box center [361, 255] width 16 height 11
select select
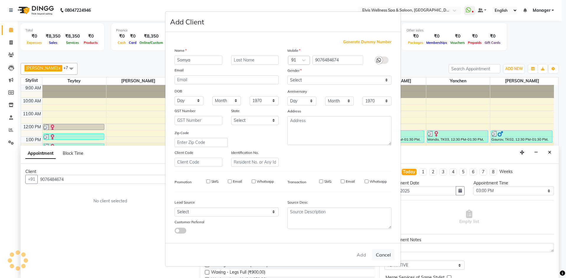
select select
checkbox input "false"
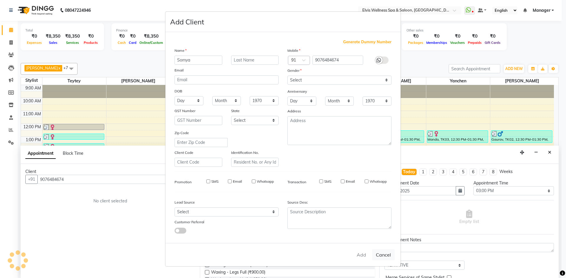
checkbox input "false"
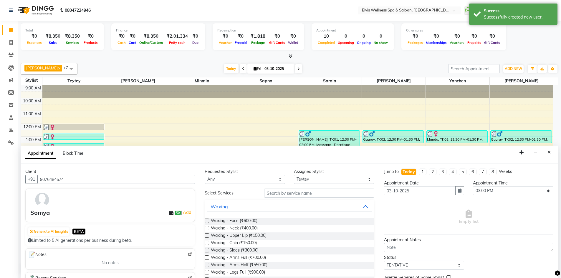
scroll to position [29, 0]
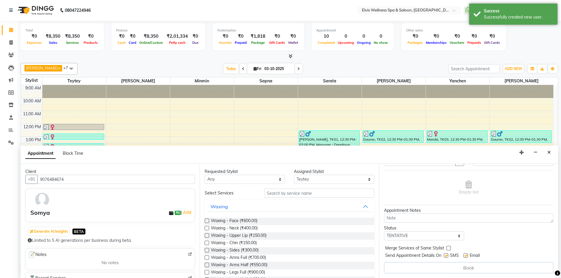
click at [444, 256] on label at bounding box center [446, 256] width 4 height 4
click at [444, 256] on input "checkbox" at bounding box center [446, 256] width 4 height 4
checkbox input "false"
click at [360, 205] on button "Waxing" at bounding box center [289, 206] width 165 height 11
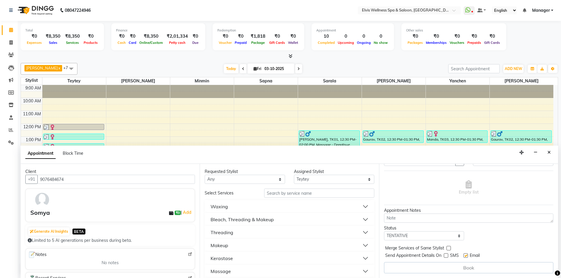
click at [259, 231] on button "Threading" at bounding box center [289, 232] width 165 height 11
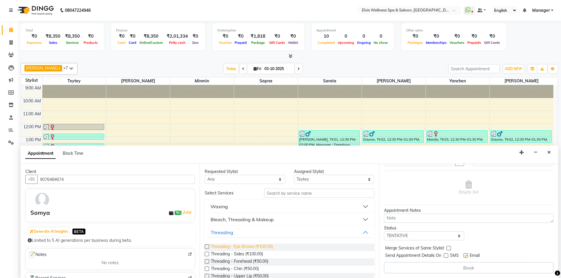
click at [227, 249] on span "Threading - Eye Brows (₹100.00)" at bounding box center [242, 247] width 62 height 7
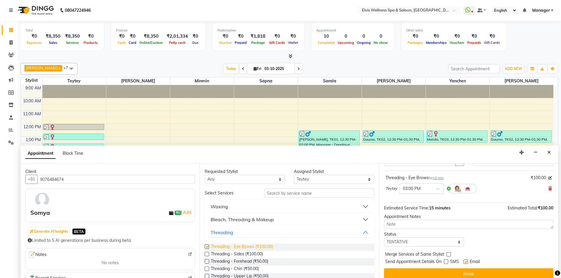
checkbox input "false"
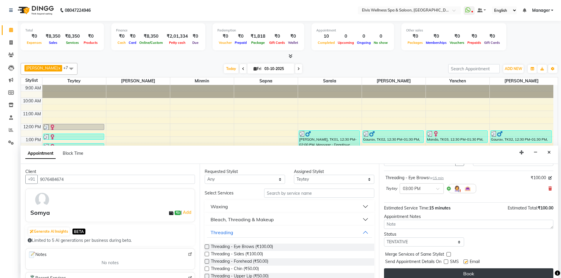
click at [489, 274] on button "Book" at bounding box center [468, 274] width 169 height 11
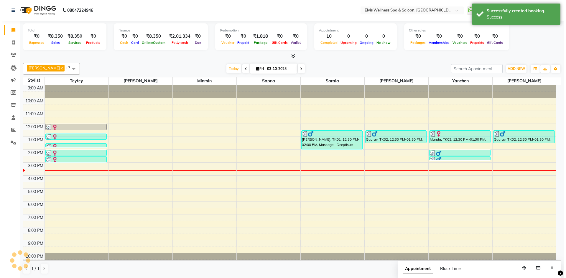
scroll to position [0, 0]
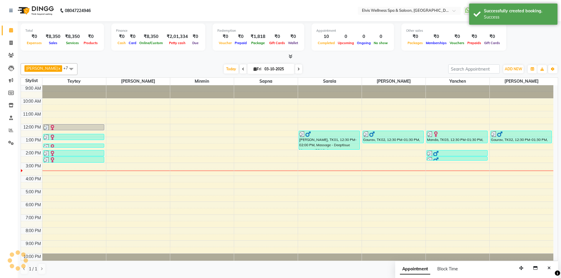
click at [549, 267] on icon "Close" at bounding box center [549, 268] width 3 height 4
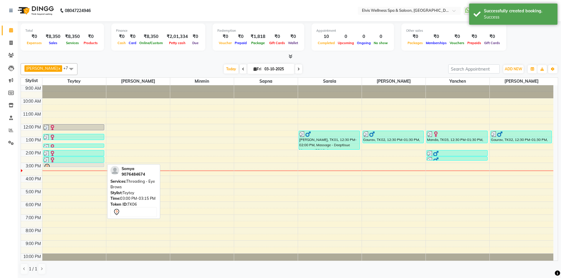
click at [62, 164] on div at bounding box center [74, 167] width 60 height 7
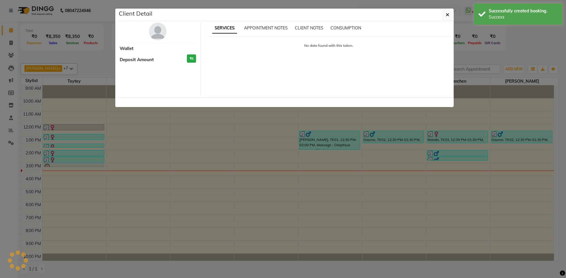
select select "7"
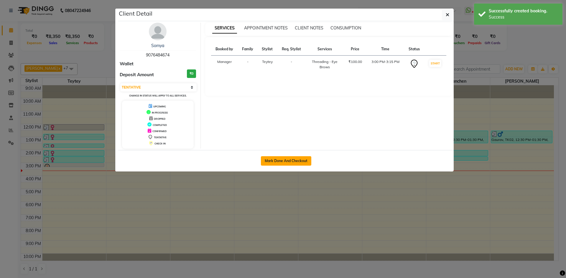
click at [275, 163] on button "Mark Done And Checkout" at bounding box center [286, 160] width 50 height 9
select select "service"
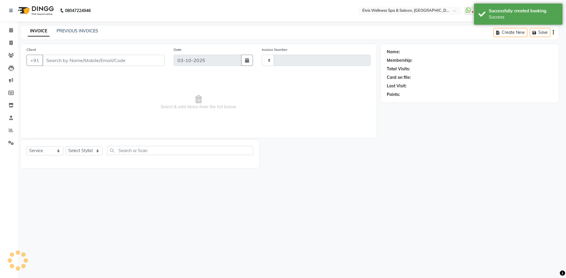
type input "1897"
select select "6269"
type input "9076484674"
select select "46562"
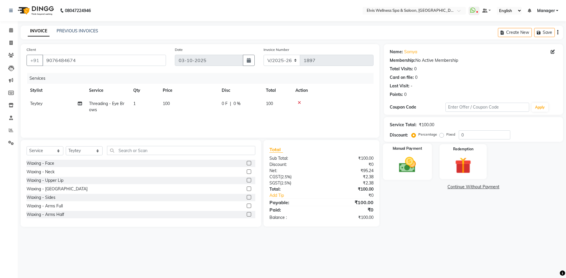
click at [414, 164] on img at bounding box center [406, 164] width 27 height 19
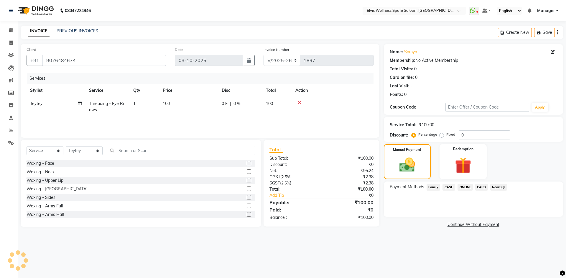
click at [447, 188] on span "CASH" at bounding box center [448, 187] width 13 height 7
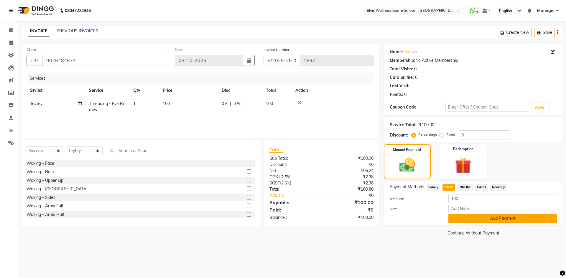
click at [461, 216] on button "Add Payment" at bounding box center [502, 218] width 109 height 9
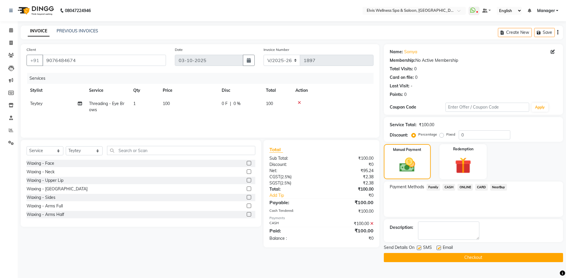
click at [419, 247] on label at bounding box center [418, 248] width 4 height 4
click at [419, 247] on input "checkbox" at bounding box center [418, 249] width 4 height 4
checkbox input "false"
click at [419, 256] on button "Checkout" at bounding box center [472, 257] width 179 height 9
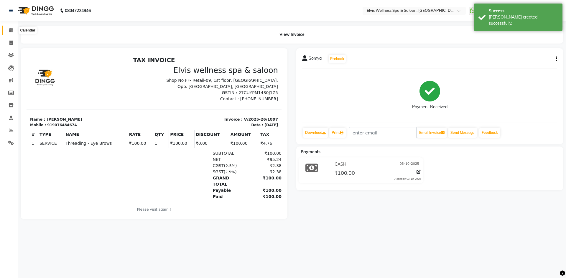
click at [11, 29] on icon at bounding box center [11, 30] width 4 height 4
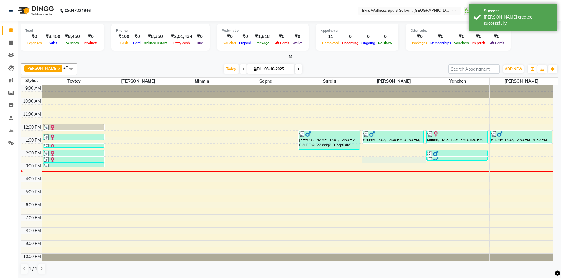
click at [379, 163] on div "9:00 AM 10:00 AM 11:00 AM 12:00 PM 1:00 PM 2:00 PM 3:00 PM 4:00 PM 5:00 PM 6:00…" at bounding box center [287, 175] width 533 height 181
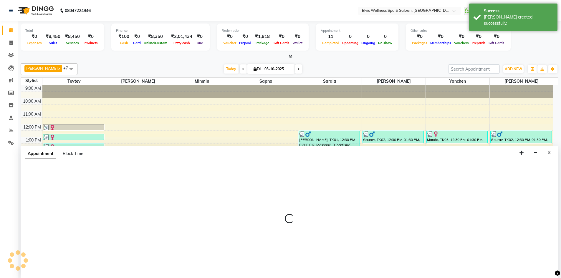
scroll to position [0, 0]
select select "70667"
select select "870"
select select "tentative"
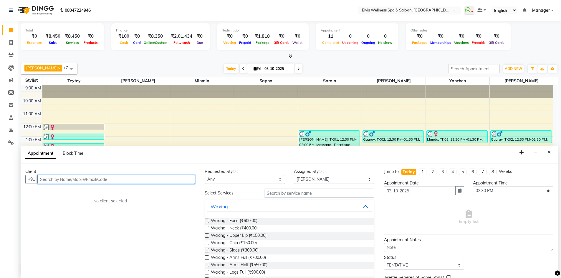
click at [106, 183] on input "text" at bounding box center [116, 179] width 158 height 9
type input "k"
click at [551, 153] on button "Close" at bounding box center [549, 152] width 9 height 9
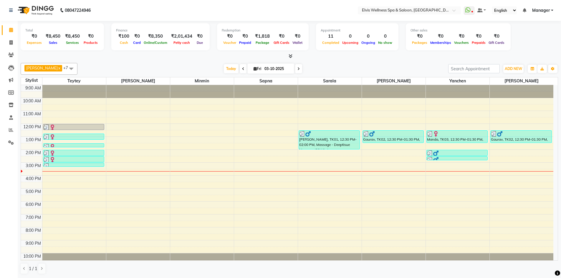
click at [151, 160] on div "9:00 AM 10:00 AM 11:00 AM 12:00 PM 1:00 PM 2:00 PM 3:00 PM 4:00 PM 5:00 PM 6:00…" at bounding box center [287, 175] width 533 height 181
select select "46975"
select select "tentative"
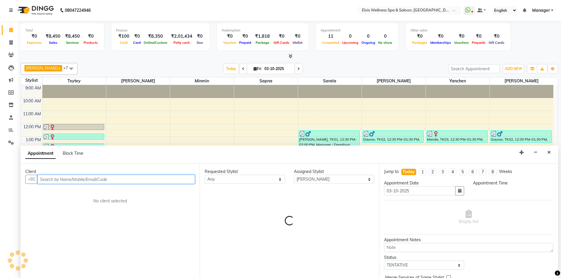
select select "870"
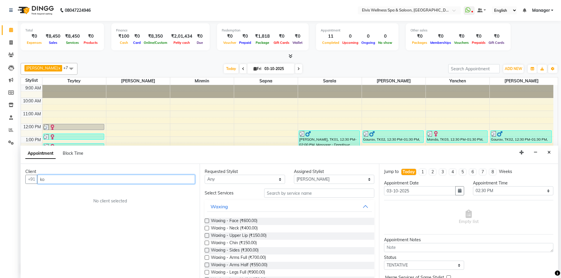
type input "k"
click at [166, 180] on input "text" at bounding box center [116, 179] width 158 height 9
type input "98"
click at [548, 151] on icon "Close" at bounding box center [549, 153] width 3 height 4
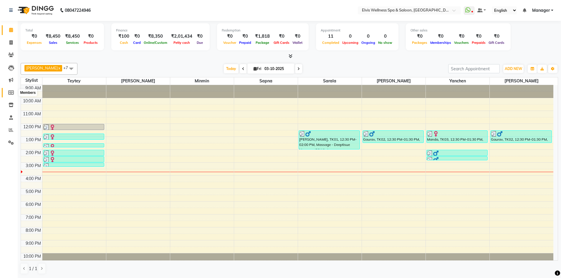
click at [9, 95] on icon at bounding box center [11, 92] width 6 height 4
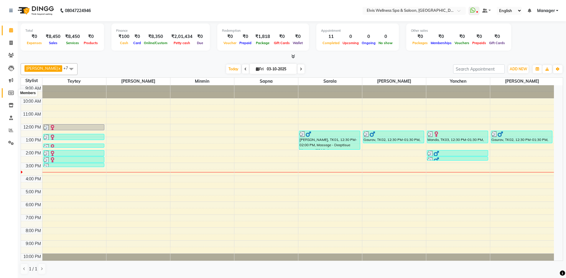
select select
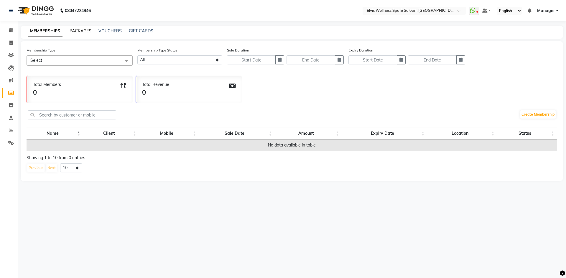
click at [84, 28] on link "PACKAGES" at bounding box center [81, 30] width 22 height 5
select select
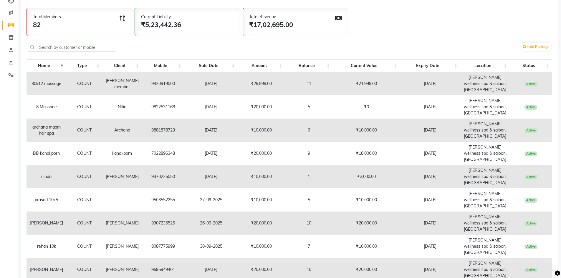
scroll to position [72, 0]
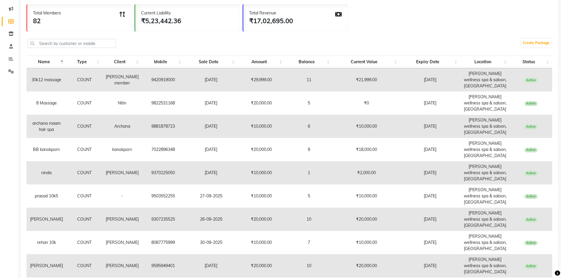
select select "100"
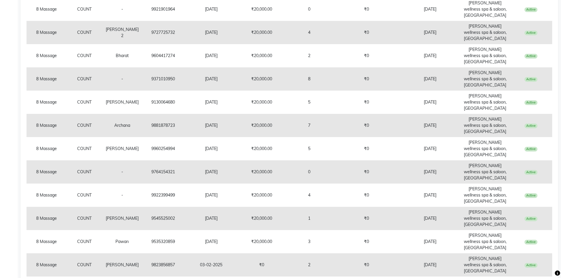
scroll to position [729, 0]
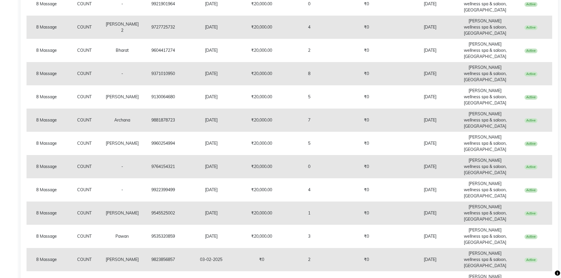
copy td "7022896348"
select select
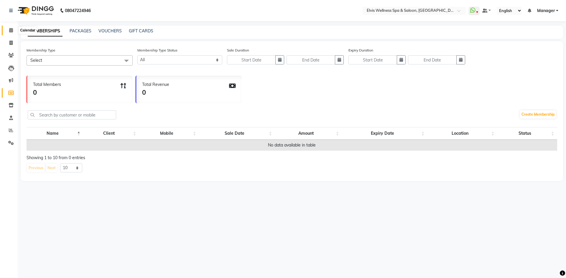
click at [16, 30] on span at bounding box center [11, 30] width 10 height 7
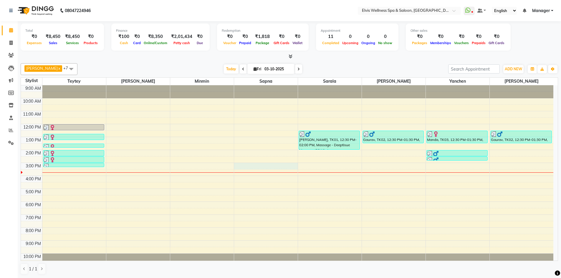
click at [265, 166] on div "9:00 AM 10:00 AM 11:00 AM 12:00 PM 1:00 PM 2:00 PM 3:00 PM 4:00 PM 5:00 PM 6:00…" at bounding box center [287, 175] width 533 height 181
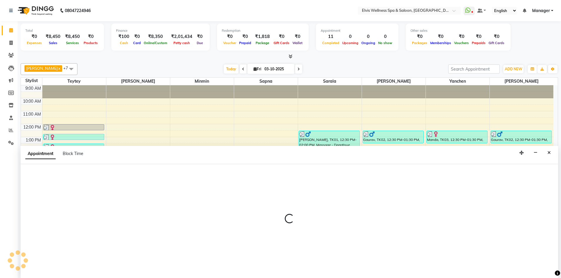
scroll to position [0, 0]
select select "71682"
select select "900"
select select "tentative"
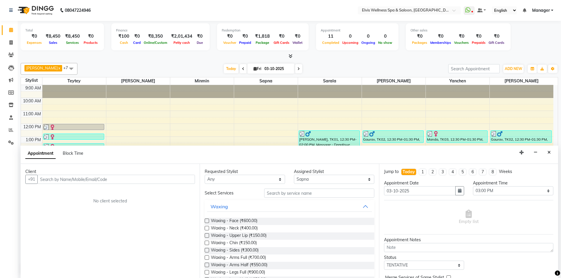
click at [67, 180] on input "text" at bounding box center [116, 179] width 158 height 9
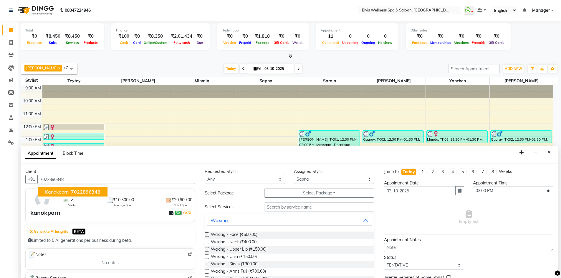
click at [74, 191] on span "7022896348" at bounding box center [85, 192] width 29 height 6
type input "7022896348"
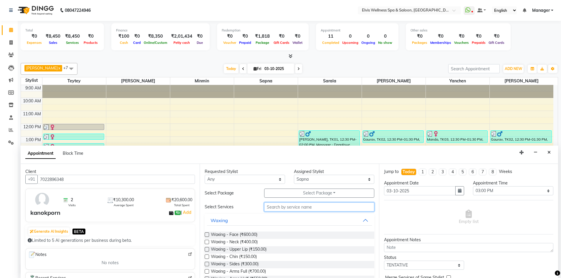
click at [284, 208] on input "text" at bounding box center [319, 207] width 110 height 9
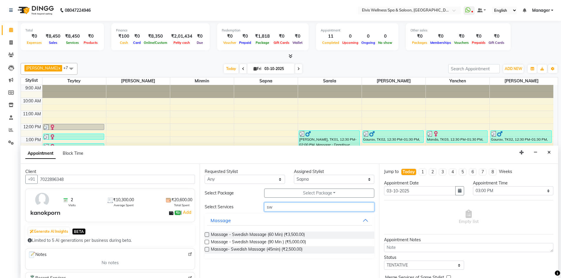
type input "sw"
click at [317, 235] on div "Massage - Swedish Massage (60 Min) (₹3,500.00)" at bounding box center [289, 235] width 169 height 7
click at [207, 235] on label at bounding box center [207, 235] width 4 height 4
click at [207, 235] on input "checkbox" at bounding box center [207, 236] width 4 height 4
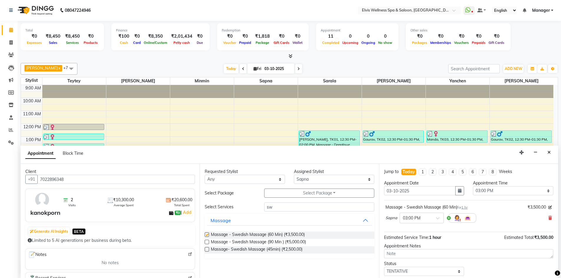
checkbox input "false"
click at [298, 207] on input "sw" at bounding box center [319, 207] width 110 height 9
type input "s"
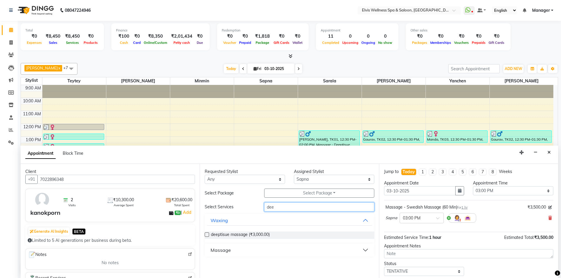
type input "dee"
click at [368, 250] on button "Massage" at bounding box center [289, 250] width 165 height 11
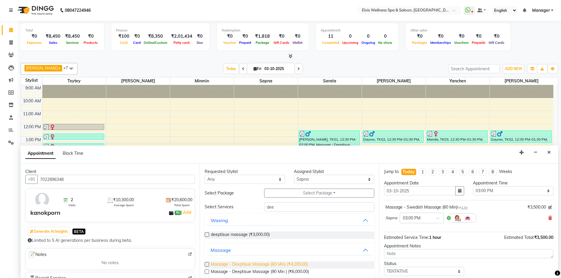
click at [270, 265] on span "Massage - Deeptisue Massage (60 Min) (₹4,200.00)" at bounding box center [259, 265] width 97 height 7
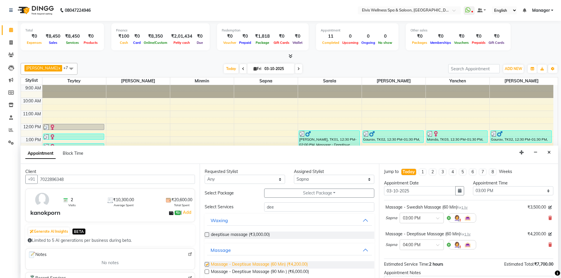
checkbox input "false"
click at [319, 183] on select "Select KP Staff Minmin [PERSON_NAME] [PERSON_NAME] [PERSON_NAME]" at bounding box center [334, 179] width 80 height 9
select select "70667"
click at [294, 175] on select "Select KP Staff Minmin [PERSON_NAME] [PERSON_NAME] [PERSON_NAME]" at bounding box center [334, 179] width 80 height 9
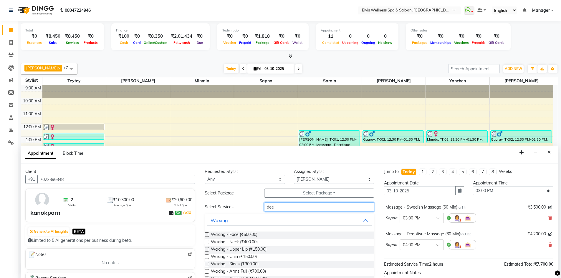
click at [280, 210] on input "dee" at bounding box center [319, 207] width 110 height 9
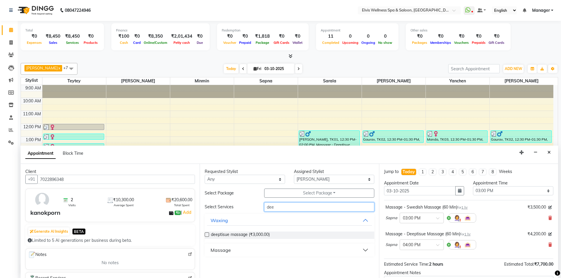
type input "dee"
click at [367, 251] on button "Massage" at bounding box center [289, 250] width 165 height 11
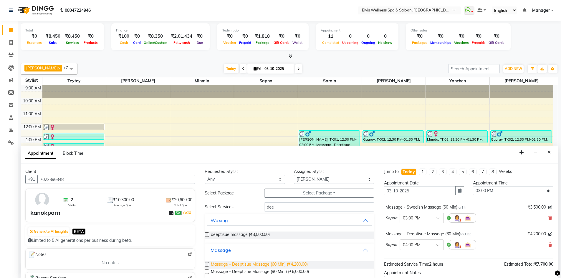
click at [221, 264] on span "Massage - Deeptisue Massage (60 Min) (₹4,200.00)" at bounding box center [259, 265] width 97 height 7
checkbox input "false"
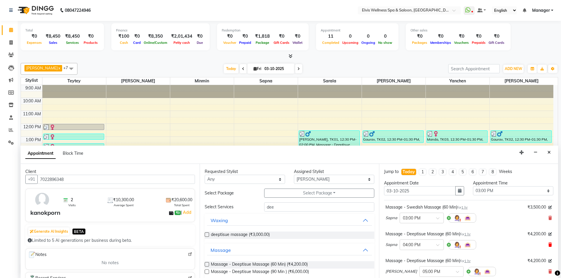
click at [548, 245] on icon at bounding box center [550, 245] width 4 height 4
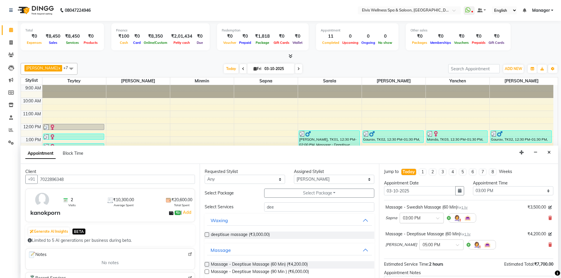
click at [438, 219] on span at bounding box center [439, 220] width 7 height 6
click at [419, 249] on div "02:45 PM" at bounding box center [422, 247] width 44 height 11
click at [456, 246] on span at bounding box center [459, 247] width 7 height 6
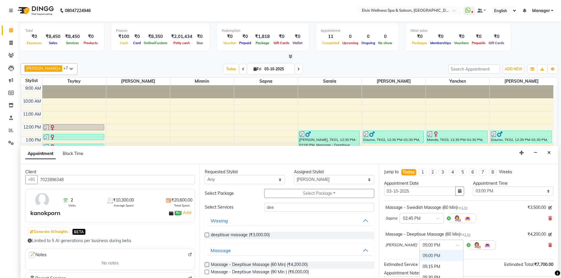
click at [423, 244] on input "text" at bounding box center [436, 245] width 26 height 6
click at [423, 245] on input "text" at bounding box center [436, 245] width 26 height 6
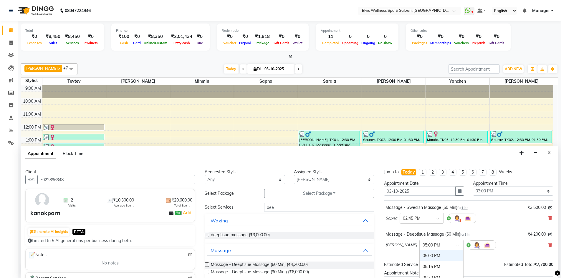
click at [423, 244] on input "text" at bounding box center [436, 245] width 26 height 6
drag, startPoint x: 411, startPoint y: 245, endPoint x: 420, endPoint y: 249, distance: 9.6
click at [420, 249] on div "× 05:00 PM" at bounding box center [441, 245] width 44 height 11
click at [423, 247] on input "text" at bounding box center [436, 245] width 26 height 6
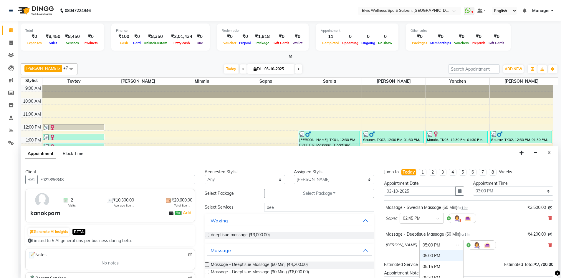
drag, startPoint x: 418, startPoint y: 247, endPoint x: 442, endPoint y: 244, distance: 24.2
click at [421, 249] on div "× 05:00 PM" at bounding box center [441, 245] width 44 height 11
click at [442, 244] on div at bounding box center [442, 245] width 44 height 6
click at [456, 246] on span at bounding box center [459, 247] width 7 height 6
click at [426, 247] on input "text" at bounding box center [436, 245] width 26 height 6
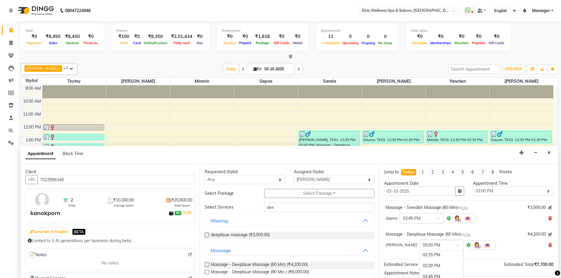
scroll to position [180, 0]
click at [429, 273] on div "02:30 PM" at bounding box center [442, 274] width 44 height 11
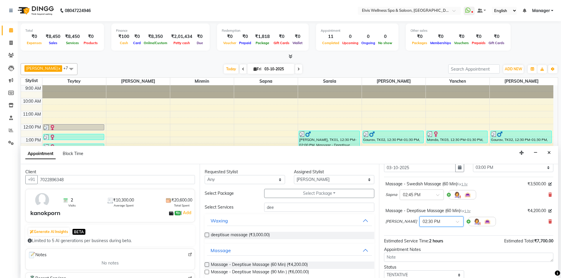
scroll to position [20, 0]
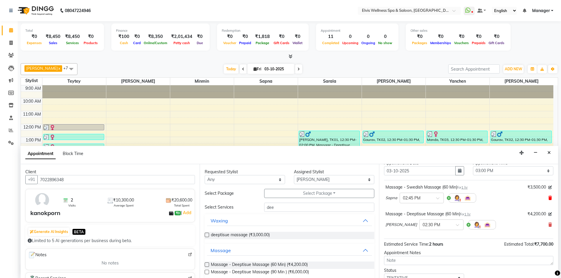
click at [548, 199] on icon at bounding box center [550, 198] width 4 height 4
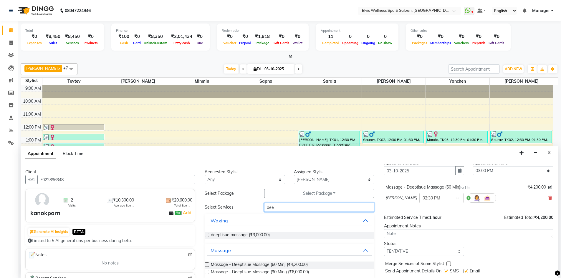
click at [285, 210] on input "dee" at bounding box center [319, 207] width 110 height 9
click at [345, 181] on select "Select KP Staff Minmin [PERSON_NAME] [PERSON_NAME] [PERSON_NAME]" at bounding box center [334, 179] width 80 height 9
select select "71682"
click at [294, 175] on select "Select KP Staff Minmin [PERSON_NAME] [PERSON_NAME] [PERSON_NAME]" at bounding box center [334, 179] width 80 height 9
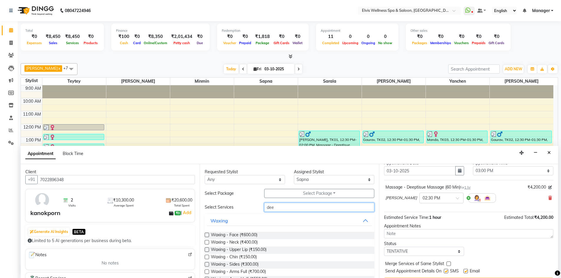
click at [282, 210] on input "dee" at bounding box center [319, 207] width 110 height 9
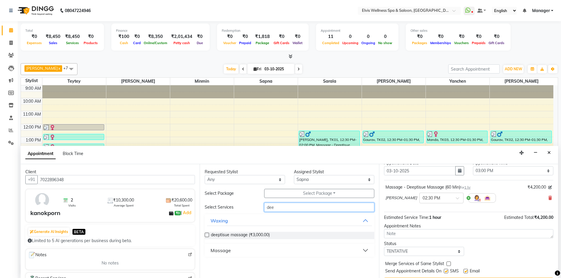
type input "dee"
click at [365, 251] on button "Massage" at bounding box center [289, 250] width 165 height 11
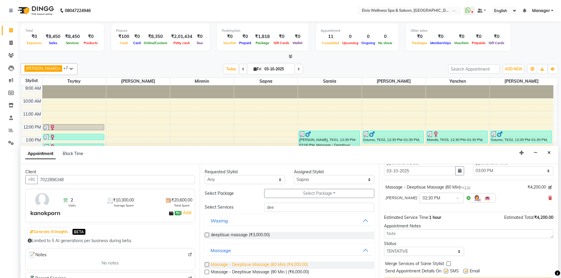
click at [228, 266] on span "Massage - Deeptisue Massage (60 Min) (₹4,200.00)" at bounding box center [259, 265] width 97 height 7
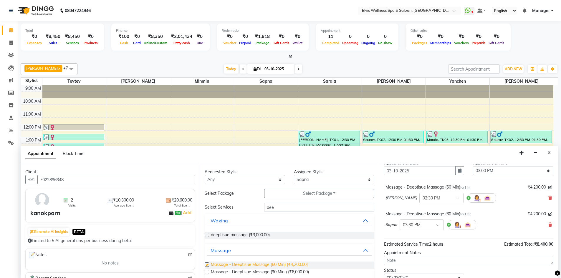
checkbox input "false"
click at [437, 225] on span at bounding box center [439, 227] width 7 height 6
click at [419, 236] on div "02:30 PM" at bounding box center [422, 239] width 44 height 11
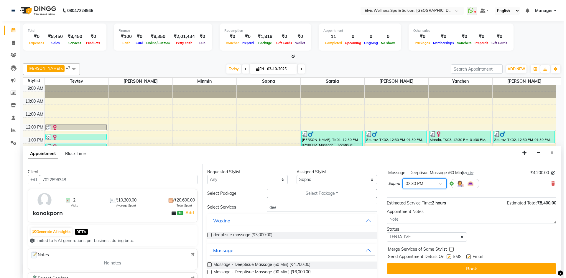
scroll to position [68, 0]
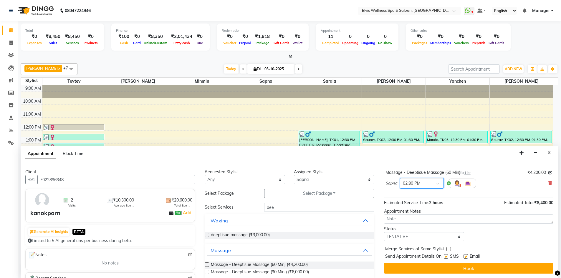
click at [446, 256] on label at bounding box center [446, 256] width 4 height 4
click at [446, 256] on input "checkbox" at bounding box center [446, 257] width 4 height 4
checkbox input "false"
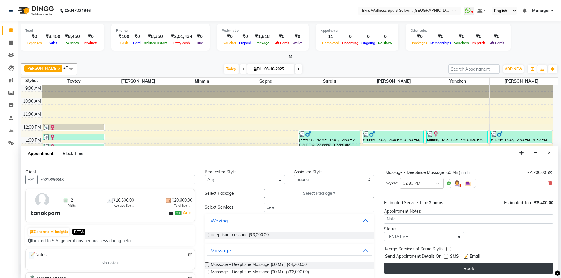
click at [447, 268] on button "Book" at bounding box center [468, 268] width 169 height 11
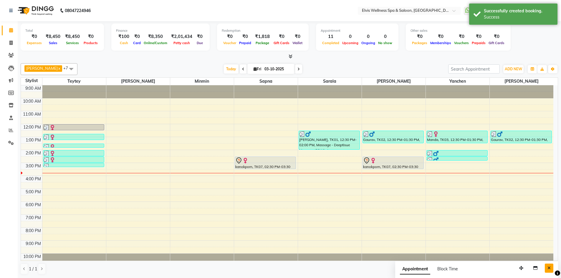
click at [546, 267] on button "Close" at bounding box center [549, 268] width 9 height 9
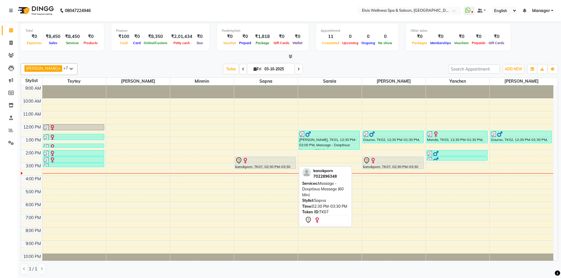
click at [245, 164] on div at bounding box center [265, 160] width 60 height 7
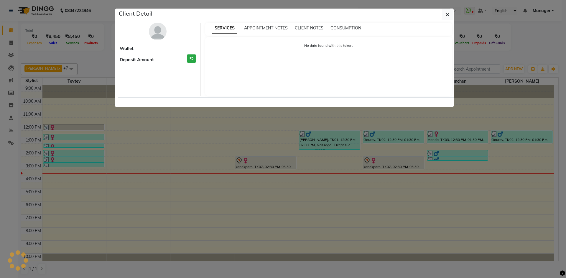
select select "7"
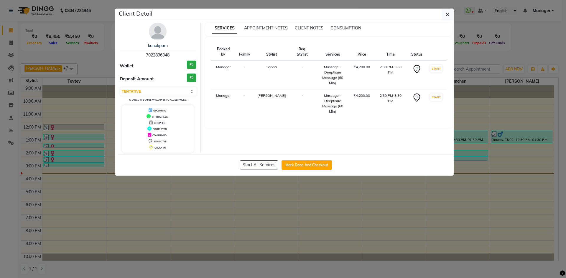
click at [153, 31] on img at bounding box center [158, 32] width 18 height 18
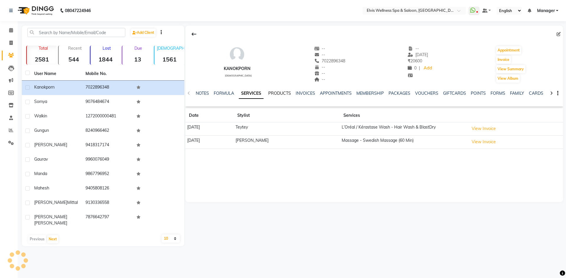
click at [281, 95] on link "PRODUCTS" at bounding box center [279, 93] width 23 height 5
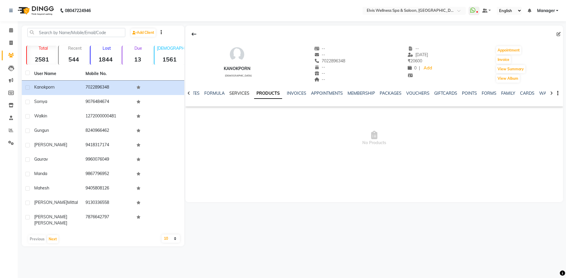
click at [239, 94] on link "SERVICES" at bounding box center [239, 93] width 20 height 5
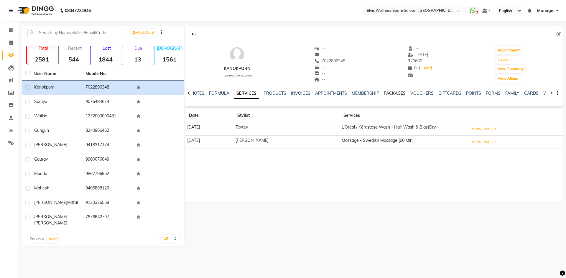
click at [386, 93] on link "PACKAGES" at bounding box center [394, 93] width 22 height 5
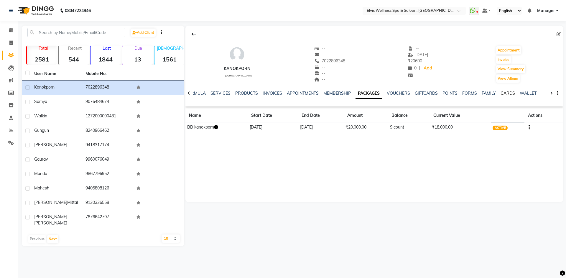
click at [503, 93] on link "CARDS" at bounding box center [507, 93] width 14 height 5
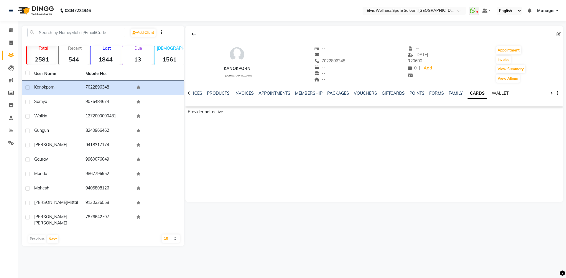
click at [491, 93] on link "WALLET" at bounding box center [499, 93] width 17 height 5
click at [444, 93] on link "FAMILY" at bounding box center [451, 93] width 14 height 5
click at [421, 94] on link "POINTS" at bounding box center [421, 93] width 15 height 5
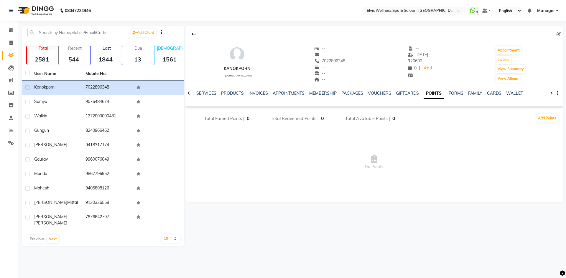
click at [407, 96] on div "GIFTCARDS" at bounding box center [407, 93] width 23 height 6
click at [405, 94] on link "GIFTCARDS" at bounding box center [407, 93] width 23 height 5
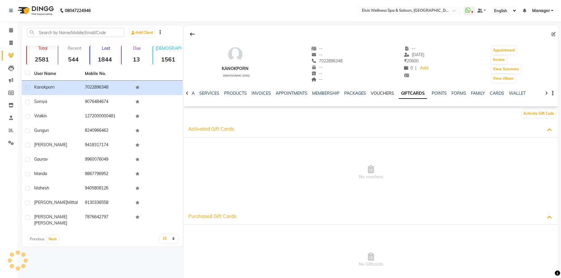
click at [388, 94] on link "VOUCHERS" at bounding box center [382, 93] width 23 height 5
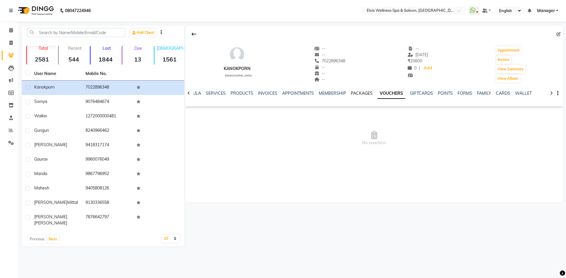
click at [357, 94] on link "PACKAGES" at bounding box center [362, 93] width 22 height 5
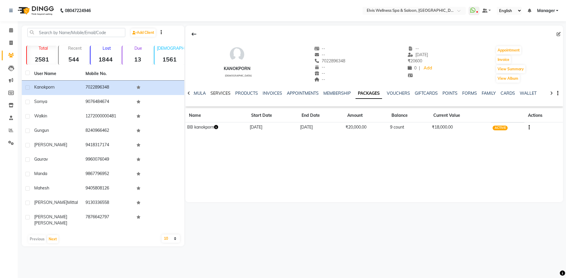
click at [217, 92] on link "SERVICES" at bounding box center [220, 93] width 20 height 5
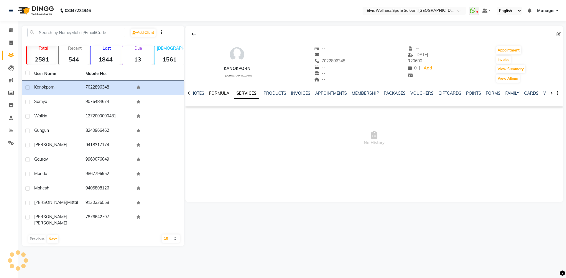
click at [221, 91] on link "FORMULA" at bounding box center [219, 93] width 20 height 5
click at [207, 94] on link "NOTES" at bounding box center [202, 93] width 13 height 5
click at [299, 93] on link "INVOICES" at bounding box center [305, 93] width 19 height 5
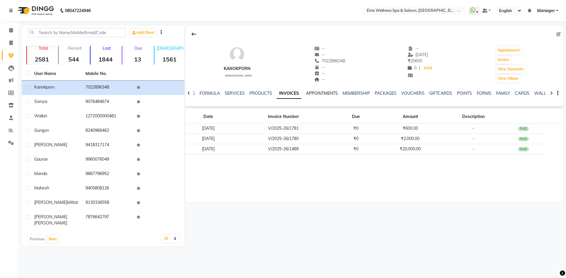
click at [322, 92] on link "APPOINTMENTS" at bounding box center [322, 93] width 32 height 5
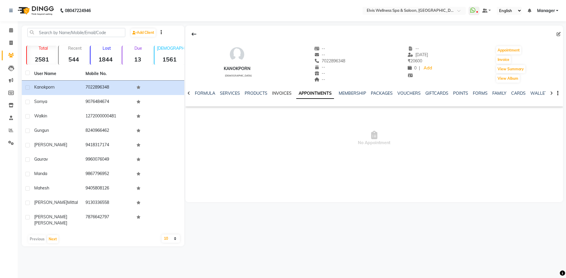
click at [277, 92] on link "INVOICES" at bounding box center [281, 93] width 19 height 5
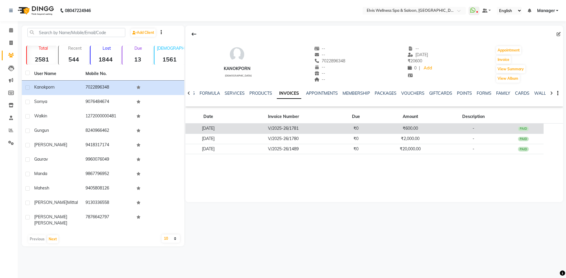
click at [400, 130] on td "₹600.00" at bounding box center [409, 129] width 67 height 10
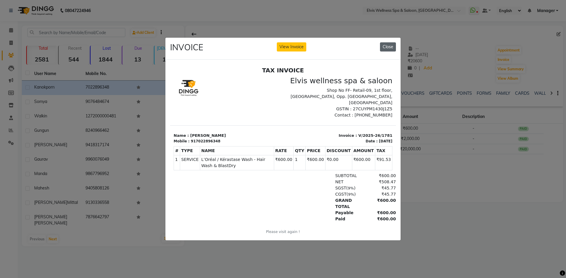
click at [386, 47] on button "Close" at bounding box center [388, 46] width 16 height 9
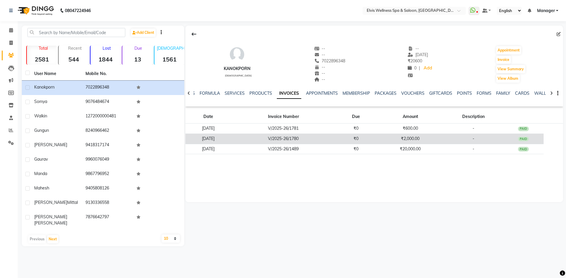
click at [429, 140] on td "₹2,000.00" at bounding box center [409, 139] width 67 height 10
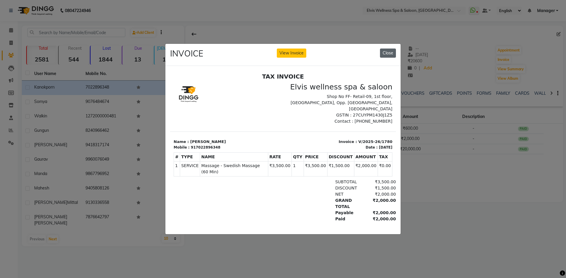
click at [391, 54] on button "Close" at bounding box center [388, 53] width 16 height 9
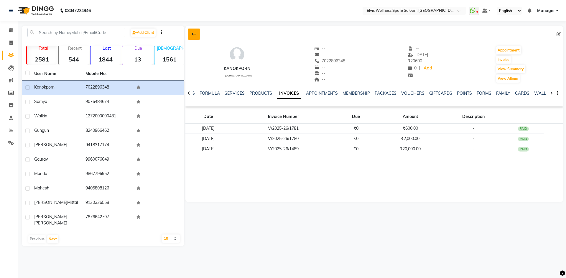
click at [194, 35] on icon at bounding box center [193, 34] width 5 height 5
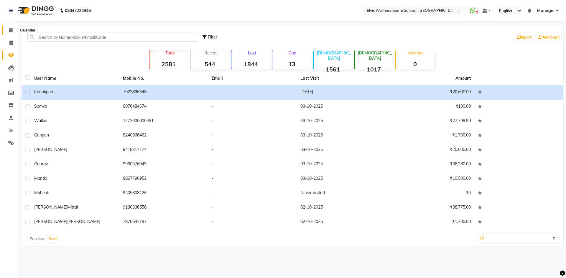
click at [10, 31] on icon at bounding box center [11, 30] width 4 height 4
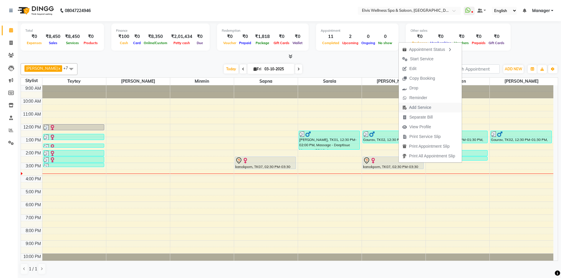
click at [414, 108] on span "Add Service" at bounding box center [420, 108] width 22 height 6
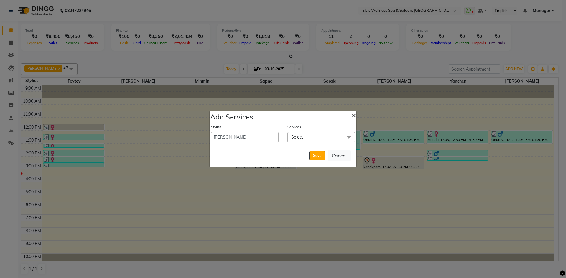
click at [353, 115] on span "×" at bounding box center [353, 115] width 4 height 9
select select "63623"
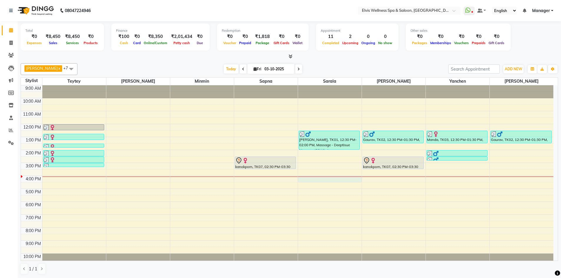
click at [310, 179] on div "9:00 AM 10:00 AM 11:00 AM 12:00 PM 1:00 PM 2:00 PM 3:00 PM 4:00 PM 5:00 PM 6:00…" at bounding box center [287, 175] width 533 height 181
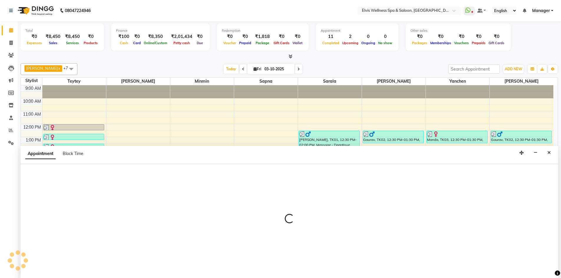
scroll to position [0, 0]
select select "71671"
select select "tentative"
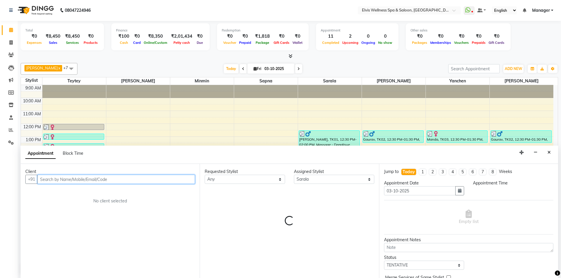
select select "960"
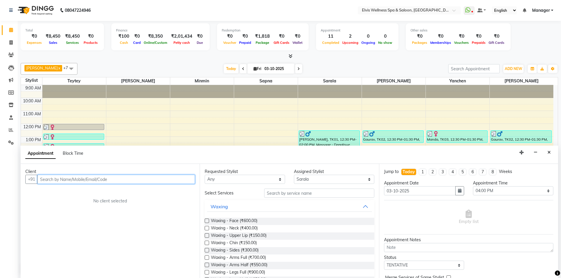
click at [125, 177] on input "text" at bounding box center [116, 179] width 158 height 9
paste input "9767156868"
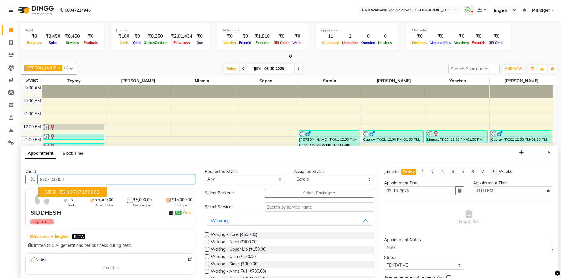
click at [95, 190] on ngb-highlight "9767156868" at bounding box center [84, 192] width 29 height 6
type input "9767156868"
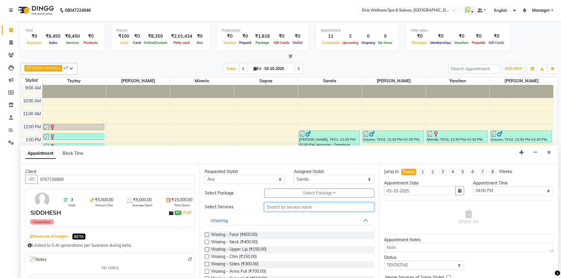
click at [289, 209] on input "text" at bounding box center [319, 207] width 110 height 9
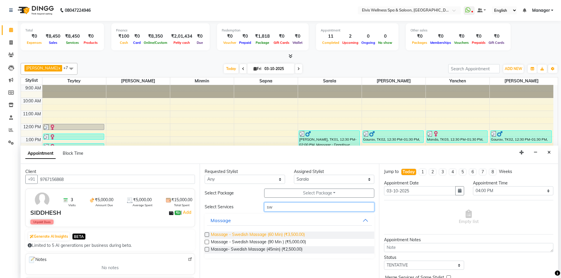
type input "sw"
click at [263, 235] on span "Massage - Swedish Massage (60 Min) (₹3,500.00)" at bounding box center [258, 235] width 94 height 7
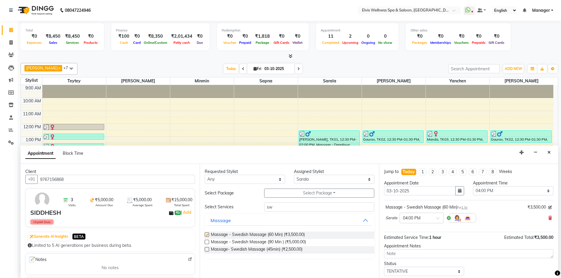
checkbox input "false"
click at [306, 181] on select "Select KP Staff Minmin [PERSON_NAME] [PERSON_NAME] [PERSON_NAME]" at bounding box center [334, 179] width 80 height 9
select select "46456"
click at [294, 175] on select "Select KP Staff Minmin [PERSON_NAME] [PERSON_NAME] [PERSON_NAME]" at bounding box center [334, 179] width 80 height 9
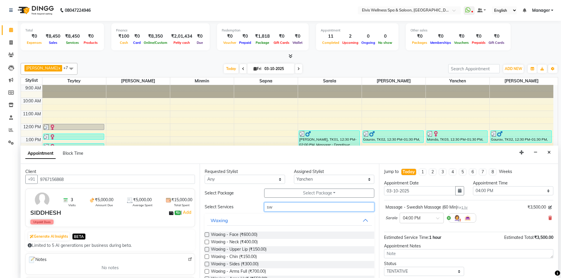
click at [284, 209] on input "sw" at bounding box center [319, 207] width 110 height 9
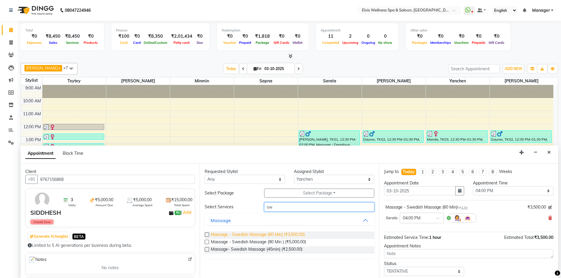
type input "sw"
click at [278, 235] on span "Massage - Swedish Massage (60 Min) (₹3,500.00)" at bounding box center [258, 235] width 94 height 7
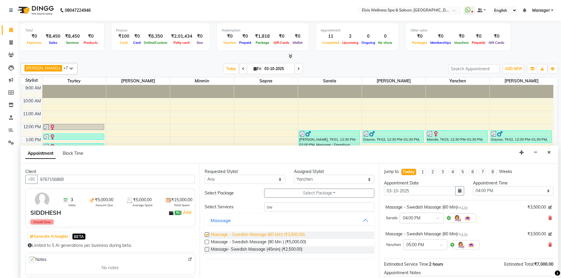
checkbox input "false"
click at [411, 246] on input "text" at bounding box center [419, 245] width 26 height 6
click at [424, 256] on div "04:00 PM" at bounding box center [426, 259] width 44 height 11
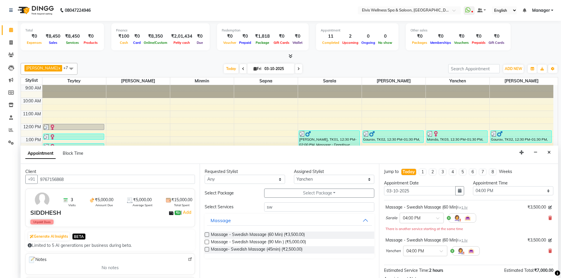
click at [556, 276] on span at bounding box center [557, 273] width 5 height 7
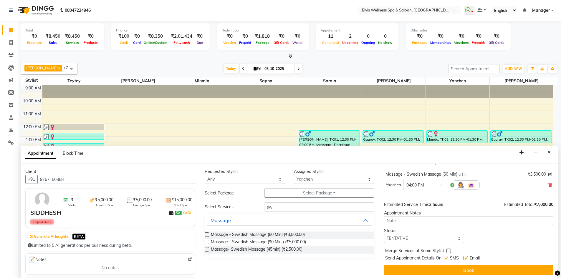
scroll to position [68, 0]
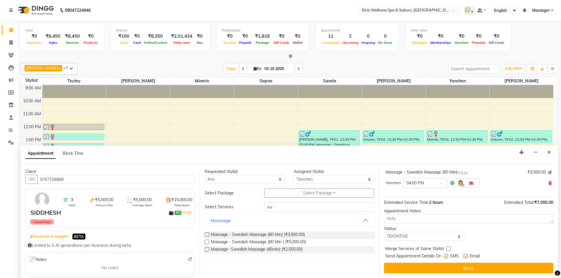
click at [445, 256] on label at bounding box center [446, 256] width 4 height 4
click at [445, 256] on input "checkbox" at bounding box center [446, 257] width 4 height 4
checkbox input "false"
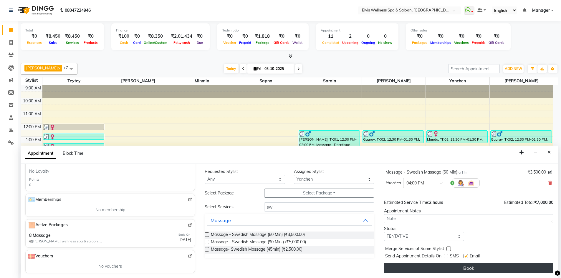
click at [483, 269] on button "Book" at bounding box center [468, 268] width 169 height 11
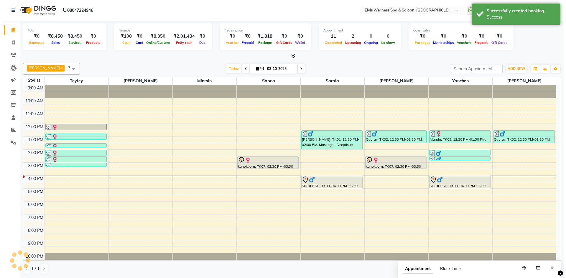
scroll to position [0, 0]
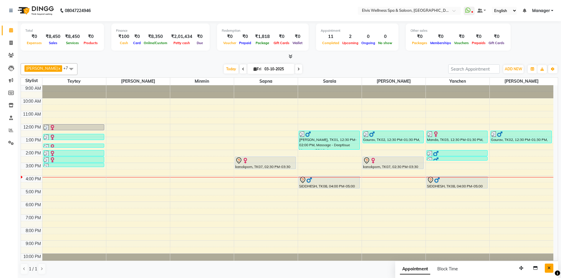
click at [548, 270] on icon "Close" at bounding box center [549, 268] width 3 height 4
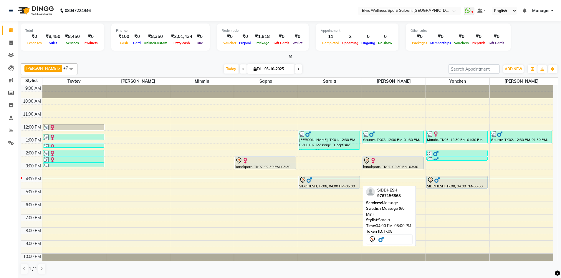
click at [317, 183] on div at bounding box center [329, 180] width 60 height 7
select select "7"
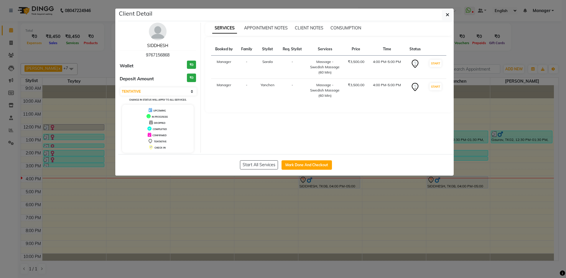
click at [154, 44] on link "SIDDHESH" at bounding box center [157, 45] width 21 height 5
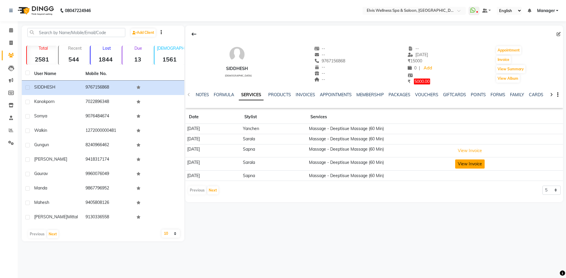
click at [481, 165] on button "View Invoice" at bounding box center [469, 164] width 29 height 9
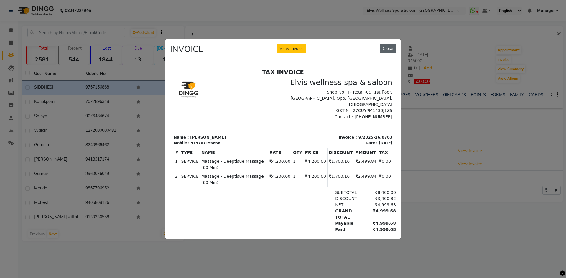
click at [388, 48] on button "Close" at bounding box center [388, 48] width 16 height 9
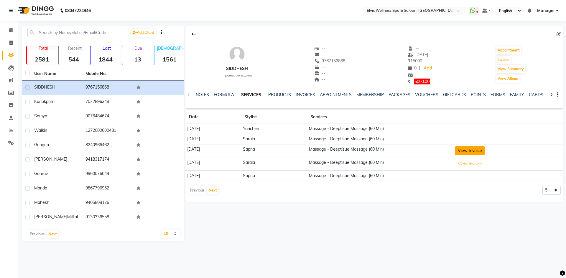
click at [481, 150] on button "View Invoice" at bounding box center [469, 150] width 29 height 9
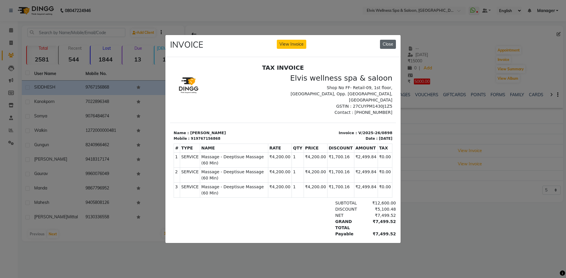
click at [386, 42] on button "Close" at bounding box center [388, 44] width 16 height 9
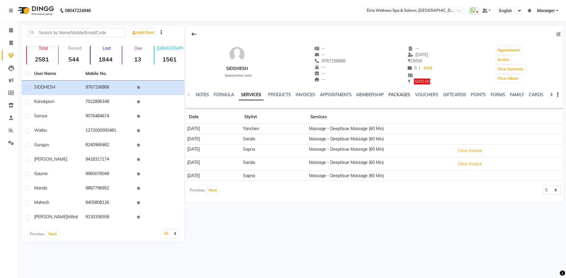
click at [394, 95] on link "PACKAGES" at bounding box center [399, 94] width 22 height 5
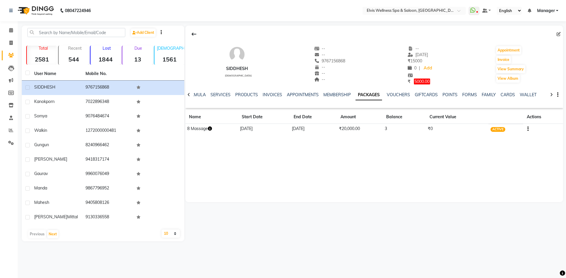
click at [210, 129] on icon "button" at bounding box center [210, 129] width 4 height 4
click at [264, 222] on div "SIDDHESH [DEMOGRAPHIC_DATA] -- -- 9767156868 -- -- -- -- [DATE] ₹ 15000 0 | Add…" at bounding box center [373, 134] width 378 height 216
click at [8, 31] on span at bounding box center [11, 30] width 10 height 7
